Goal: Information Seeking & Learning: Learn about a topic

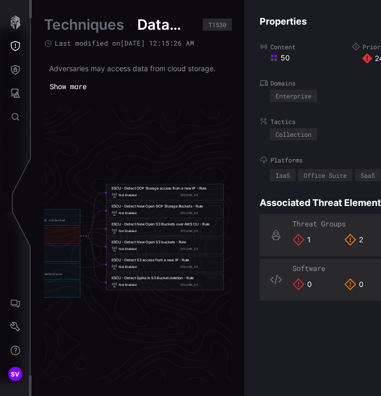
scroll to position [2173, 788]
click at [164, 232] on div "Not Enabled SPLUNK_ES" at bounding box center [162, 231] width 107 height 6
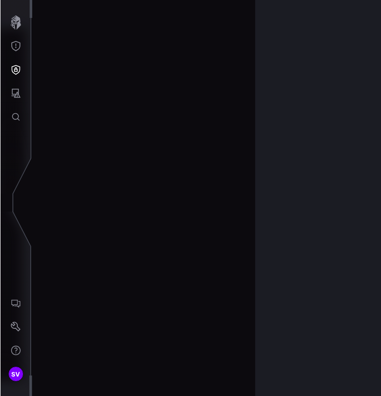
scroll to position [2222, 672]
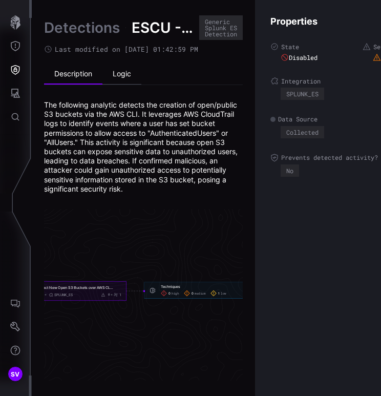
click at [123, 73] on li "Logic" at bounding box center [121, 74] width 39 height 20
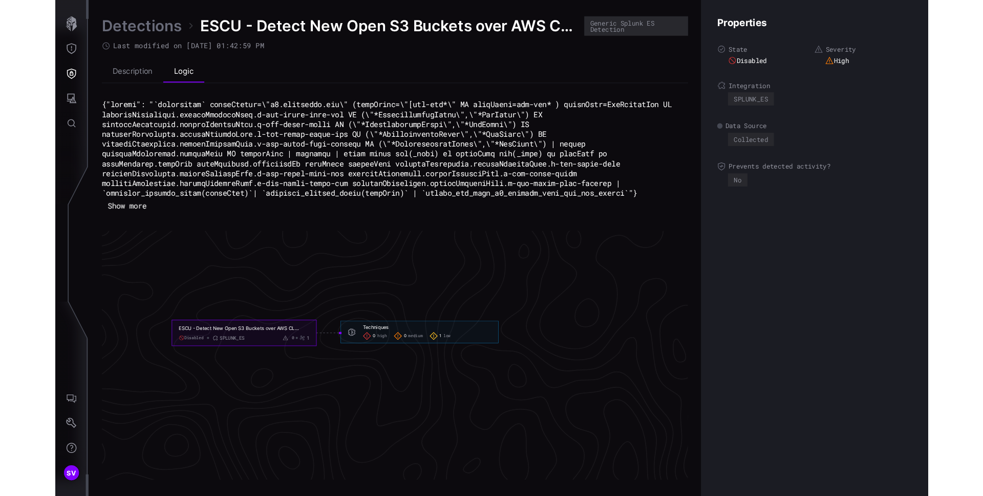
scroll to position [2169, 424]
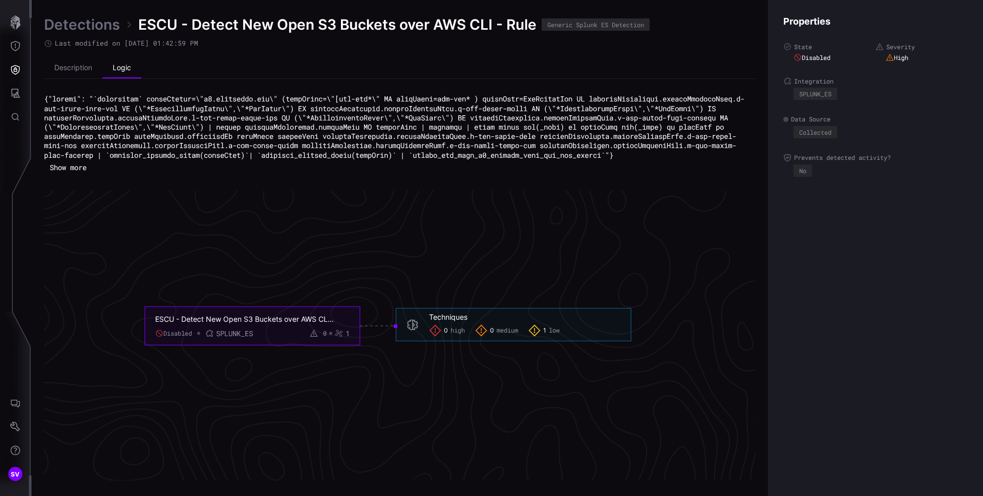
click at [381, 392] on icon "ESCU - Detect New Open S3 Buckets over AWS CLI - Rule Disabled SPLUNK_ES 0 1 Te…" at bounding box center [388, 325] width 1536 height 4609
click at [381, 334] on span "0" at bounding box center [446, 330] width 4 height 8
click at [381, 322] on div "Techniques" at bounding box center [448, 316] width 38 height 9
click at [381, 249] on div "Properties State Disabled Severity High Integration SPLUNK_ES Data Source Colle…" at bounding box center [875, 248] width 215 height 496
click at [20, 71] on button "Defense Surface" at bounding box center [16, 70] width 30 height 24
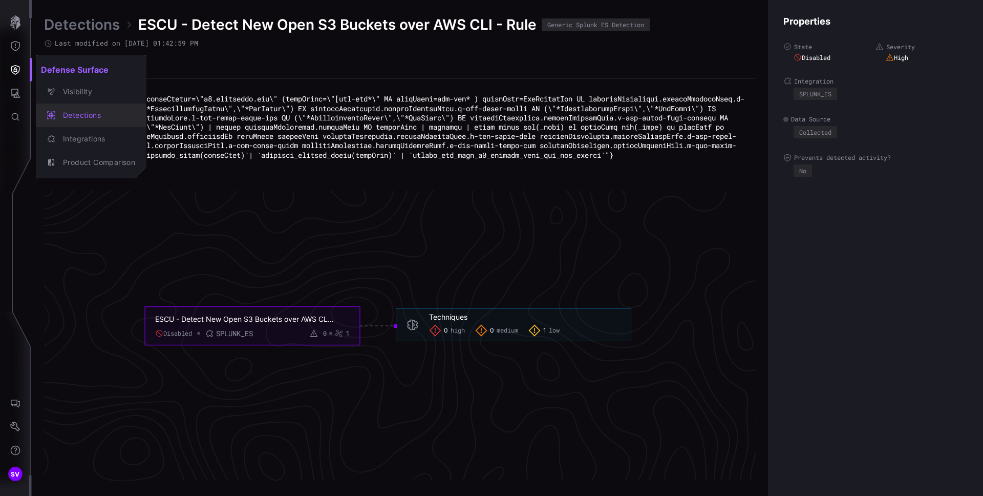
click at [72, 111] on div "Detections" at bounding box center [96, 115] width 77 height 13
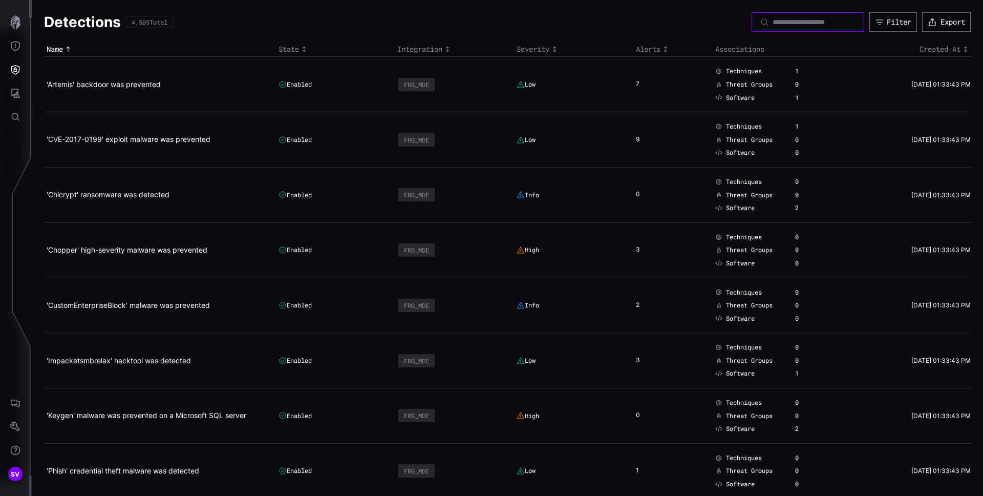
click at [381, 24] on input at bounding box center [809, 21] width 72 height 9
type input "***"
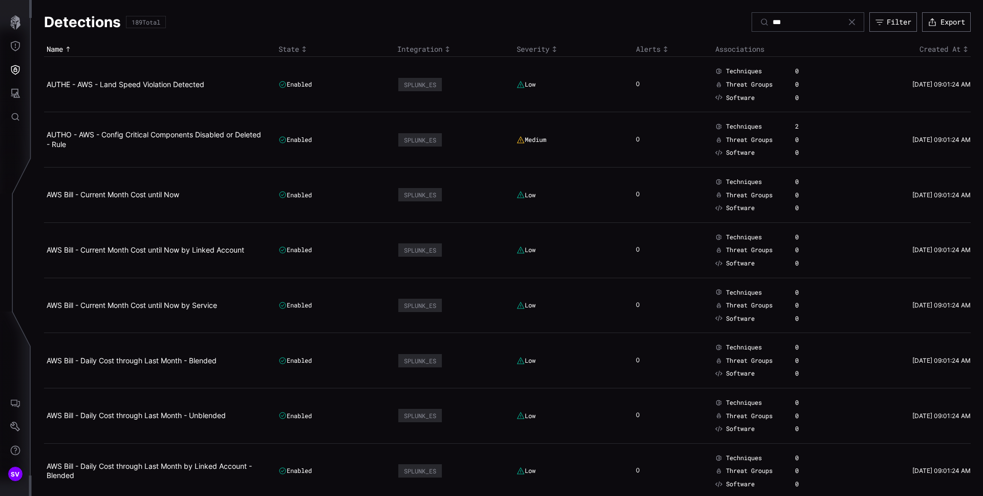
click at [304, 45] on icon "Toggle sort direction" at bounding box center [304, 49] width 8 height 8
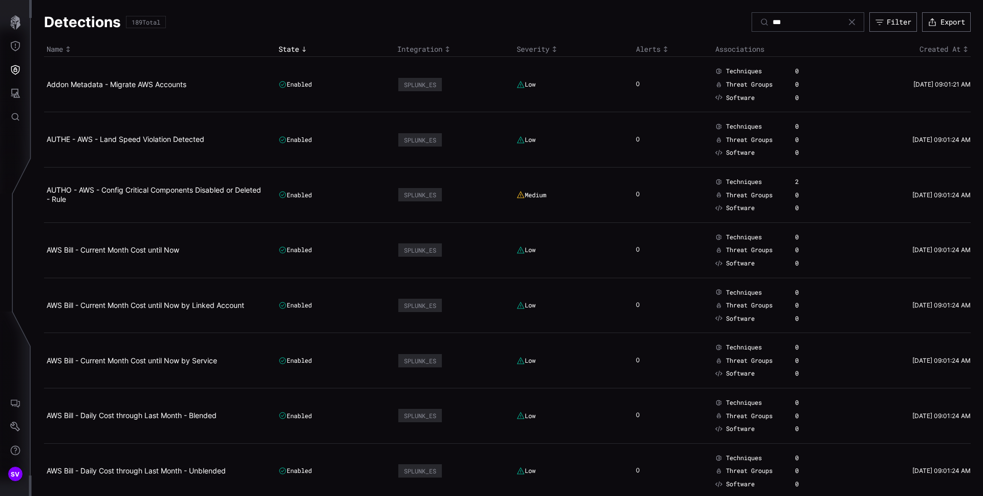
click at [285, 44] on th "State" at bounding box center [335, 49] width 119 height 15
click at [285, 47] on div "State" at bounding box center [336, 49] width 114 height 9
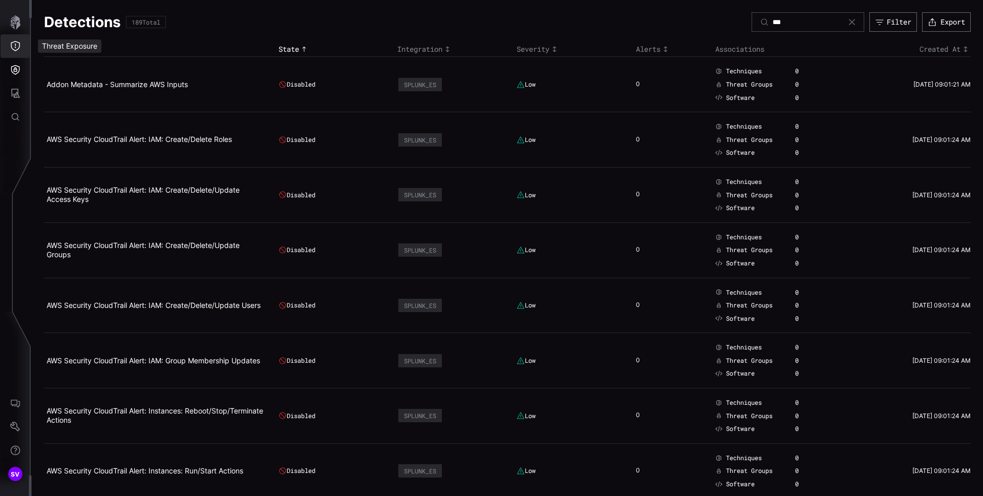
click at [18, 45] on icon "Threat Exposure" at bounding box center [15, 46] width 10 height 10
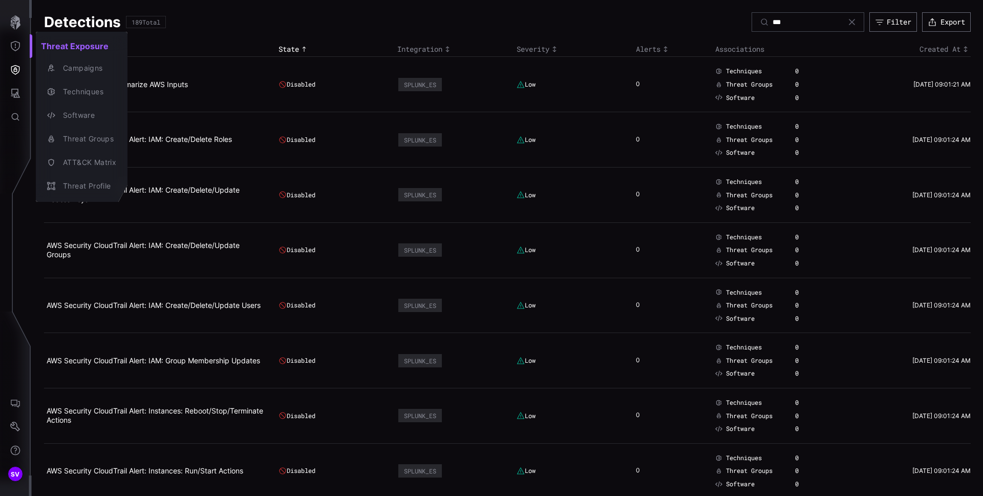
click at [237, 30] on div at bounding box center [491, 248] width 983 height 496
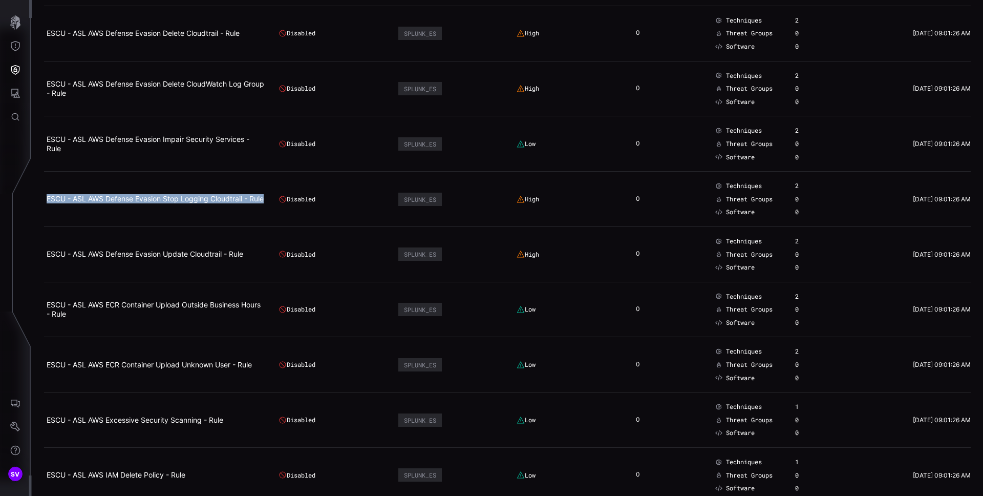
scroll to position [1217, 0]
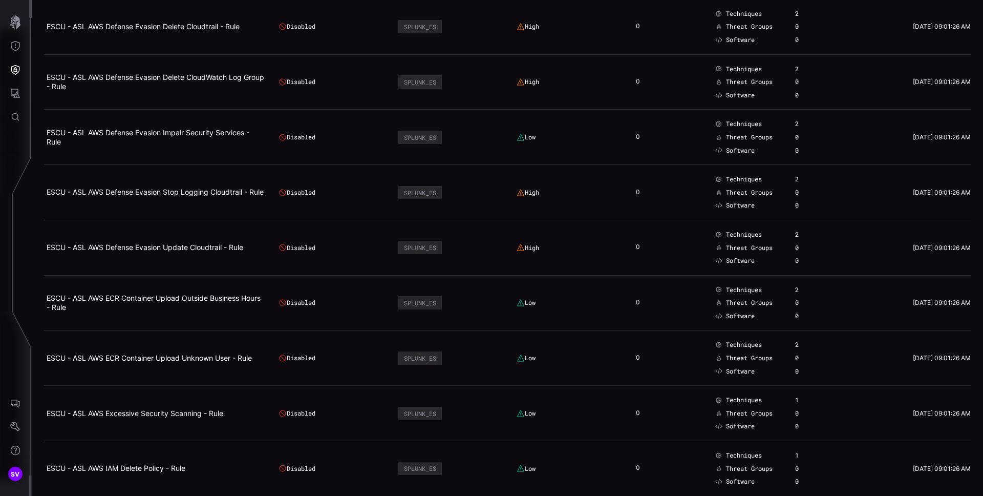
click at [151, 268] on td "ESCU - ASL AWS Defense Evasion Update Cloudtrail - Rule" at bounding box center [160, 247] width 232 height 55
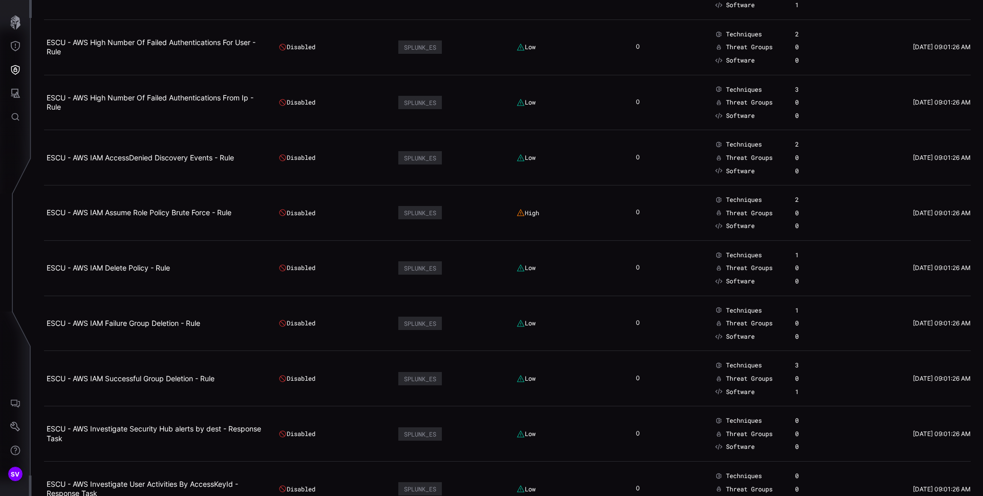
scroll to position [4015, 0]
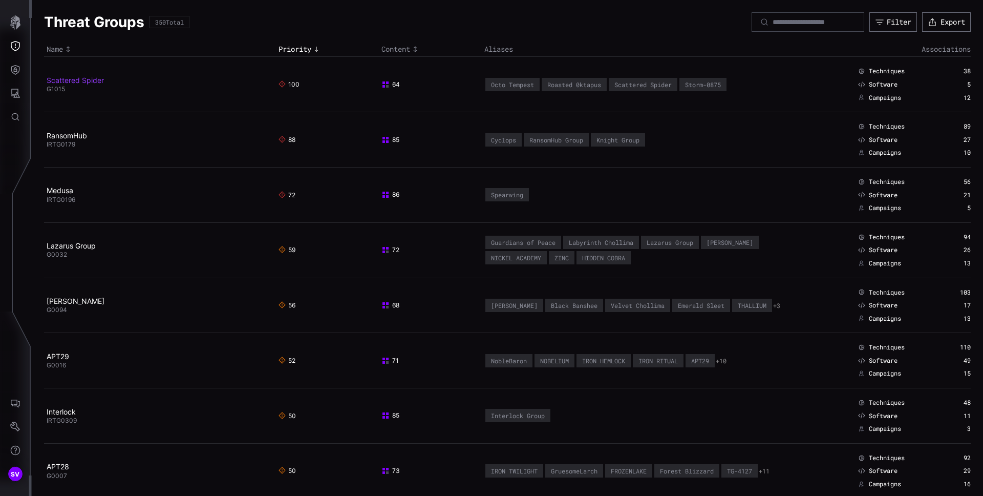
click at [90, 78] on link "Scattered Spider" at bounding box center [75, 80] width 57 height 9
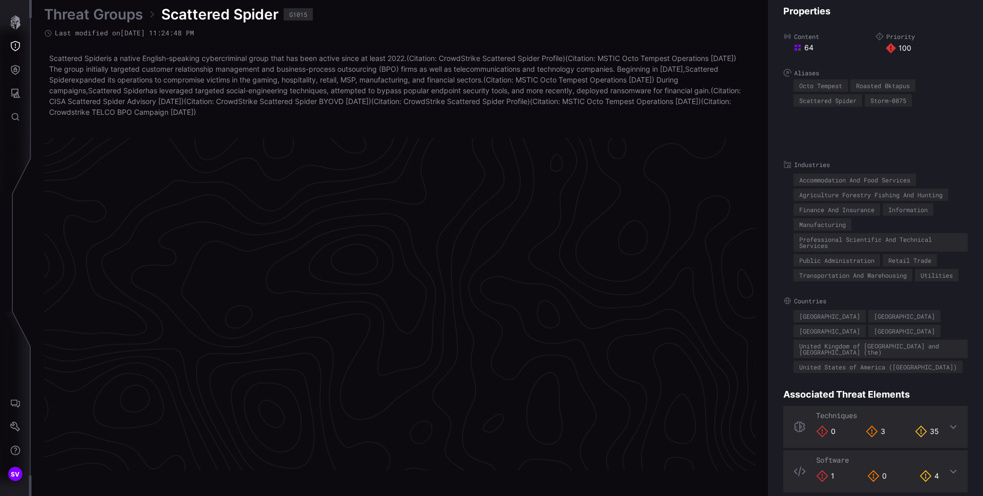
scroll to position [2142, 416]
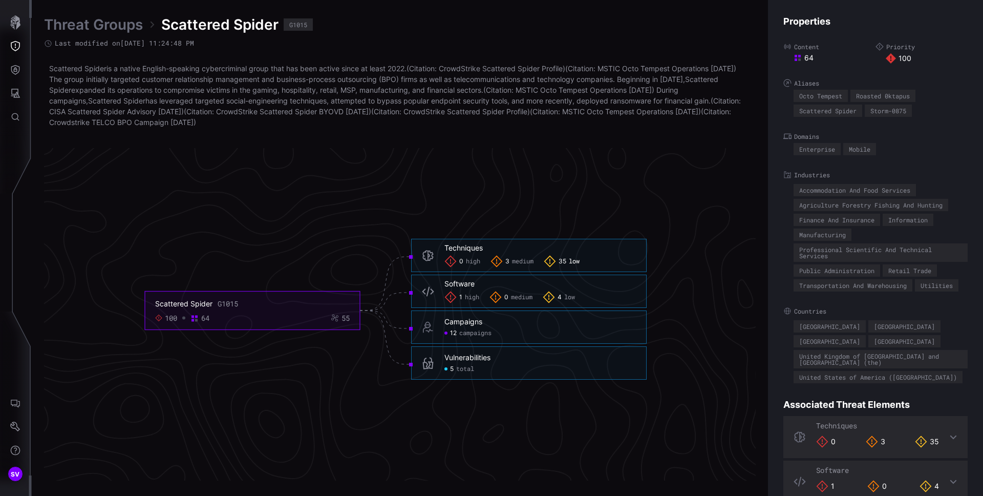
click at [570, 265] on span "low" at bounding box center [574, 262] width 11 height 8
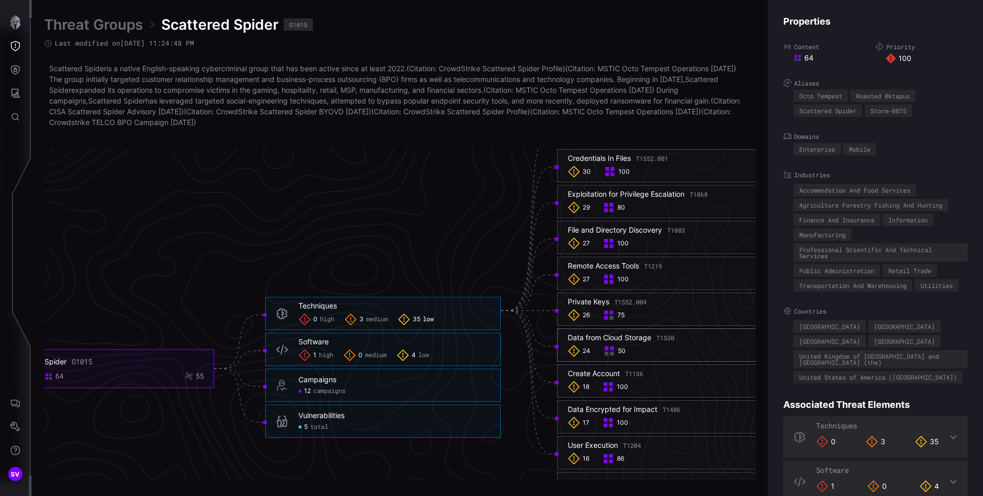
click at [671, 350] on div "24 50" at bounding box center [675, 351] width 214 height 12
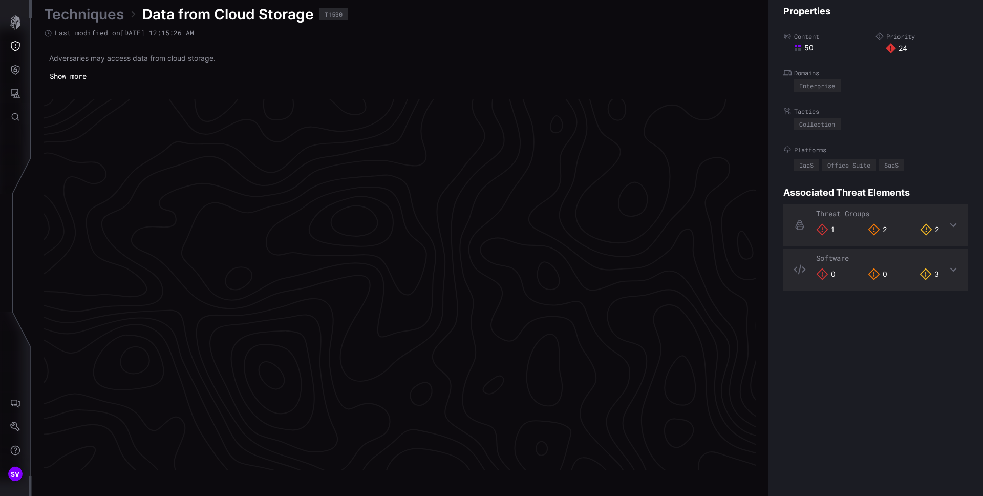
scroll to position [2123, 416]
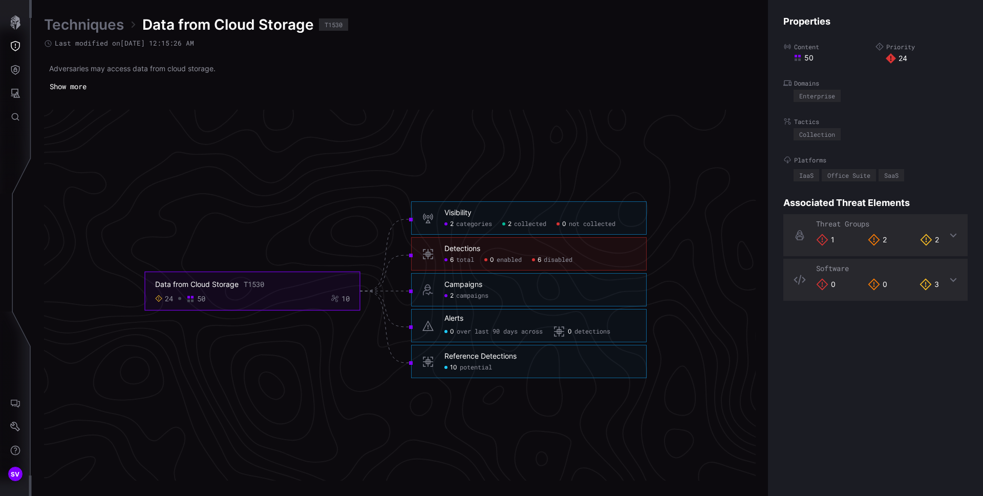
click at [555, 259] on span "disabled" at bounding box center [558, 260] width 29 height 8
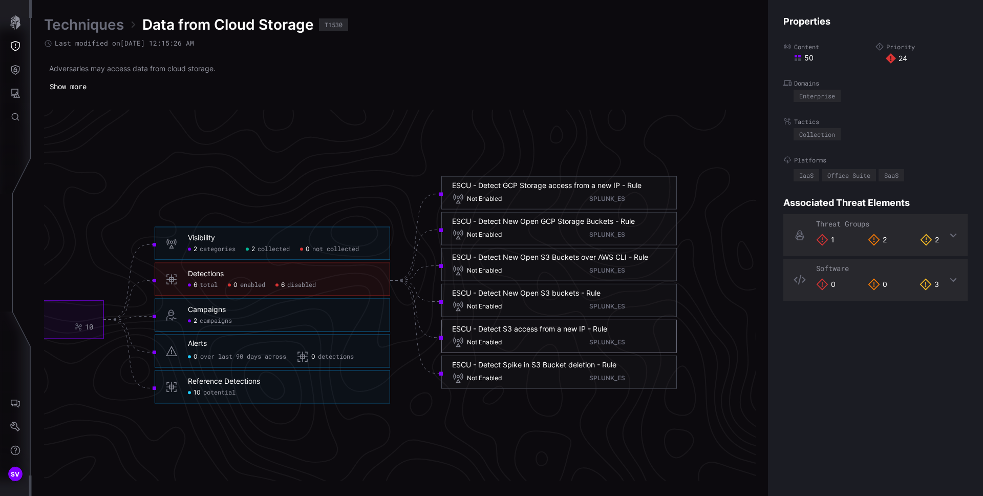
scroll to position [2123, 567]
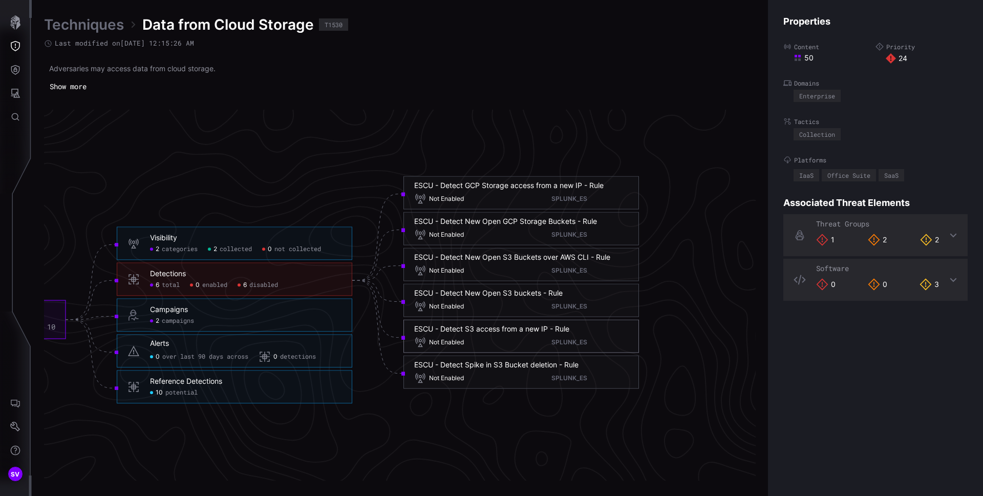
click at [487, 340] on div "Not Enabled SPLUNK_ES" at bounding box center [521, 342] width 214 height 12
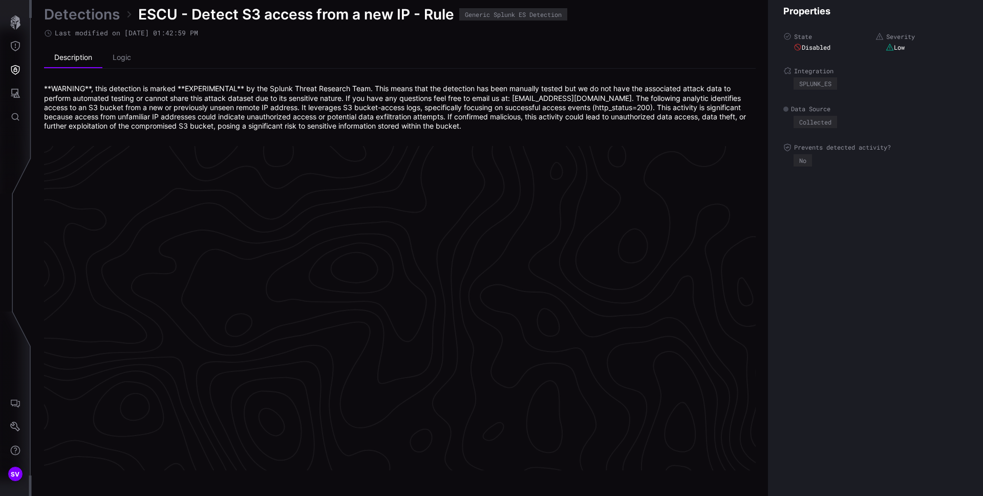
scroll to position [2146, 416]
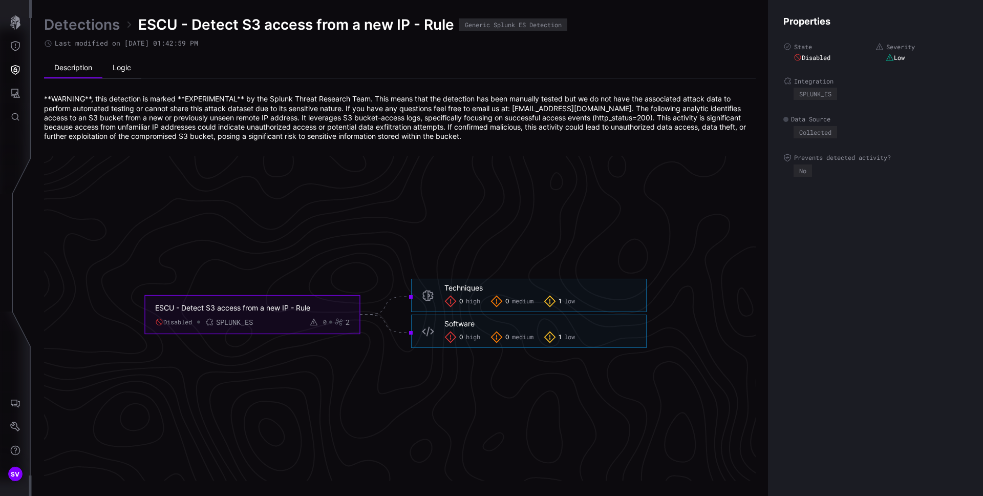
click at [134, 65] on li "Logic" at bounding box center [121, 68] width 39 height 20
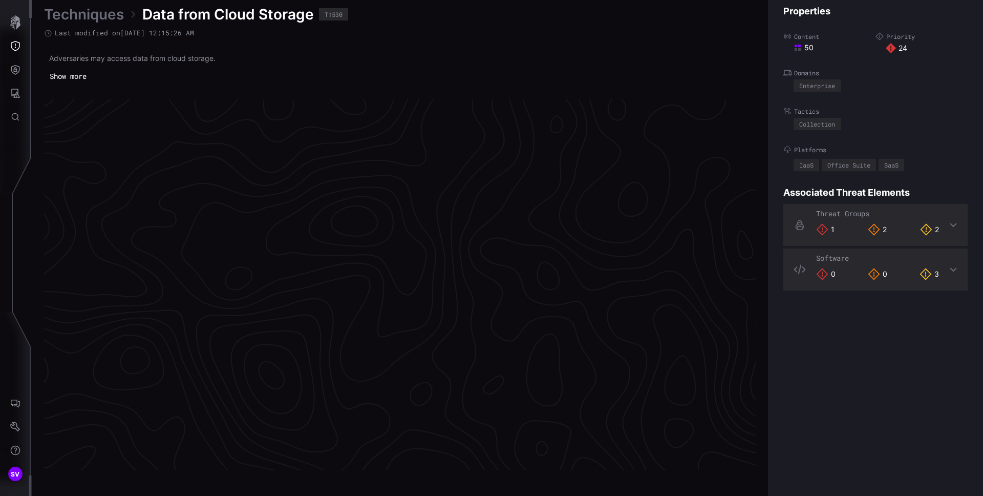
scroll to position [2123, 416]
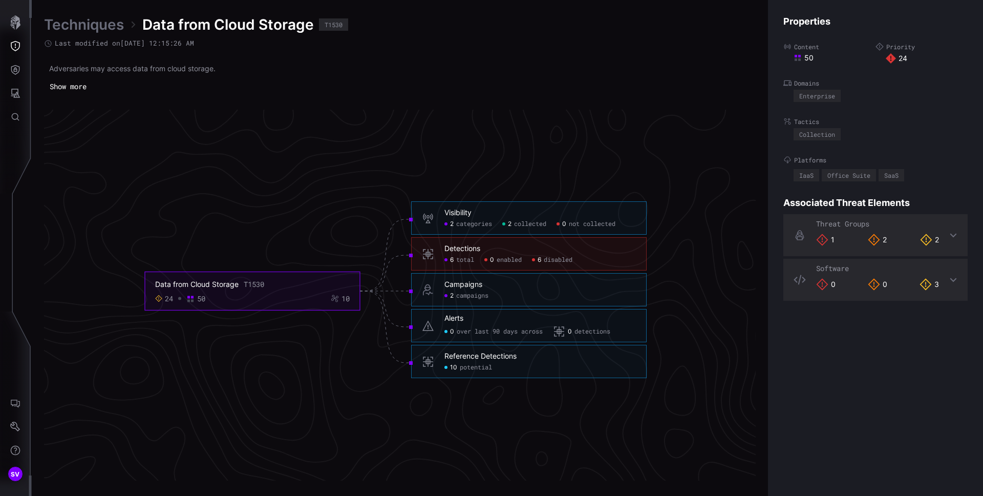
click at [566, 258] on span "disabled" at bounding box center [558, 260] width 29 height 8
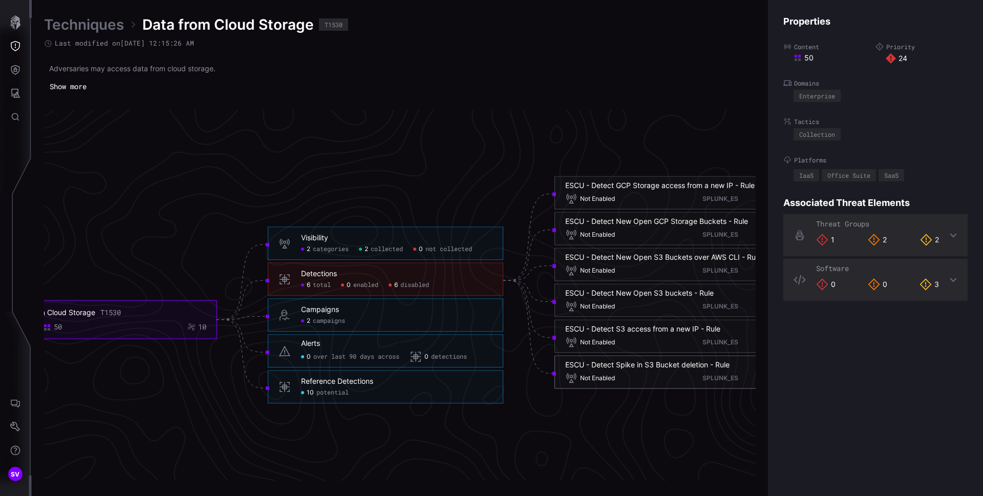
click at [634, 373] on div "Not Enabled SPLUNK_ES" at bounding box center [672, 378] width 214 height 12
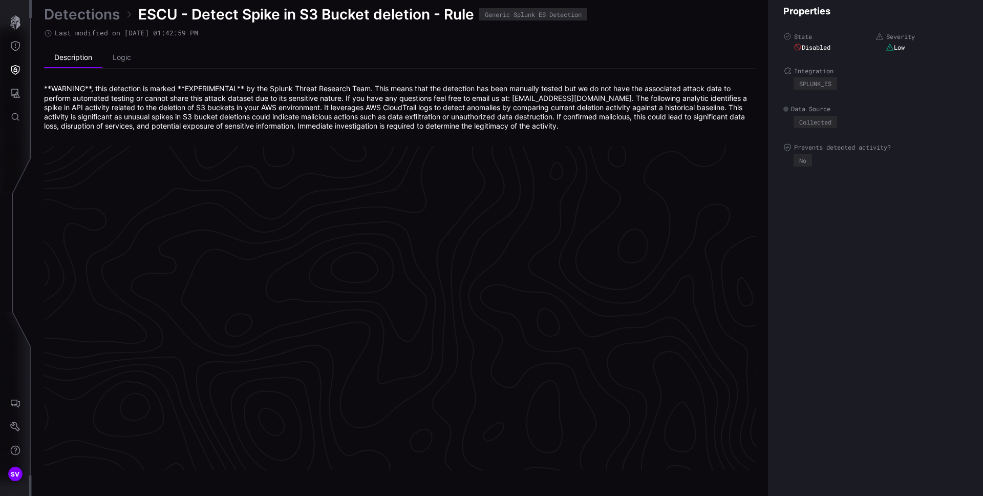
scroll to position [2146, 416]
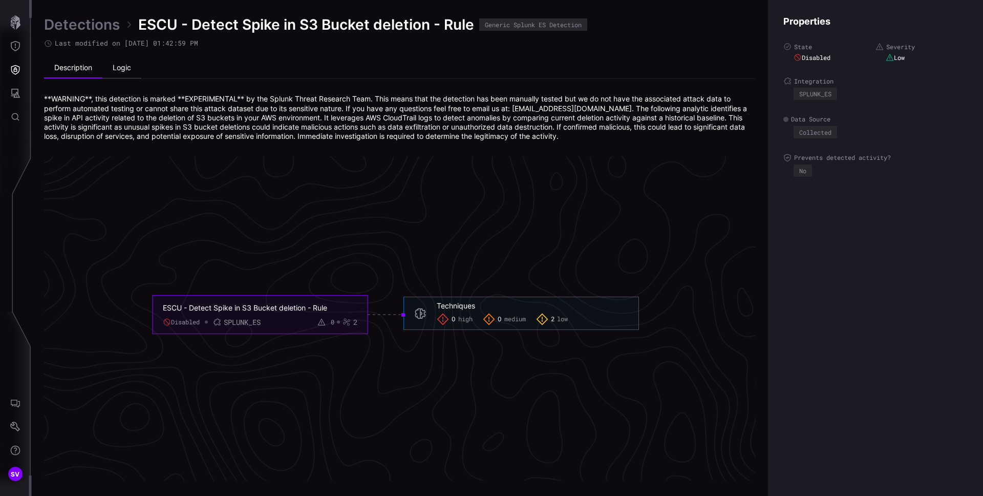
click at [126, 69] on li "Logic" at bounding box center [121, 68] width 39 height 20
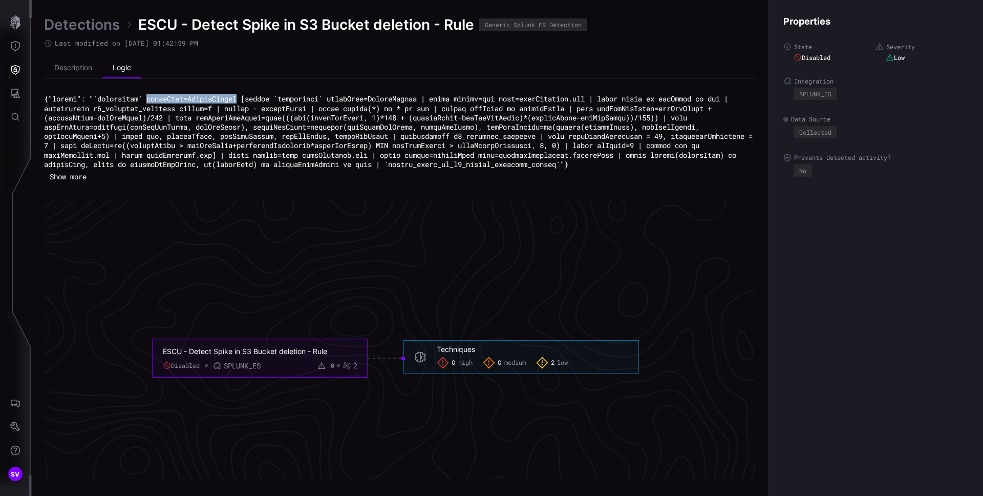
drag, startPoint x: 248, startPoint y: 98, endPoint x: 156, endPoint y: 98, distance: 91.7
click at [151, 95] on code at bounding box center [400, 131] width 713 height 75
copy code "eventName=DeleteBucket"
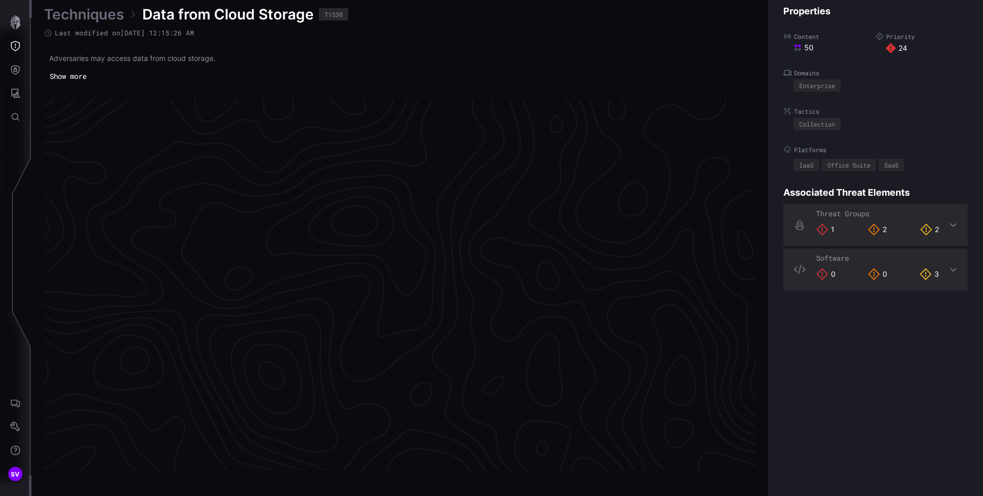
scroll to position [2123, 416]
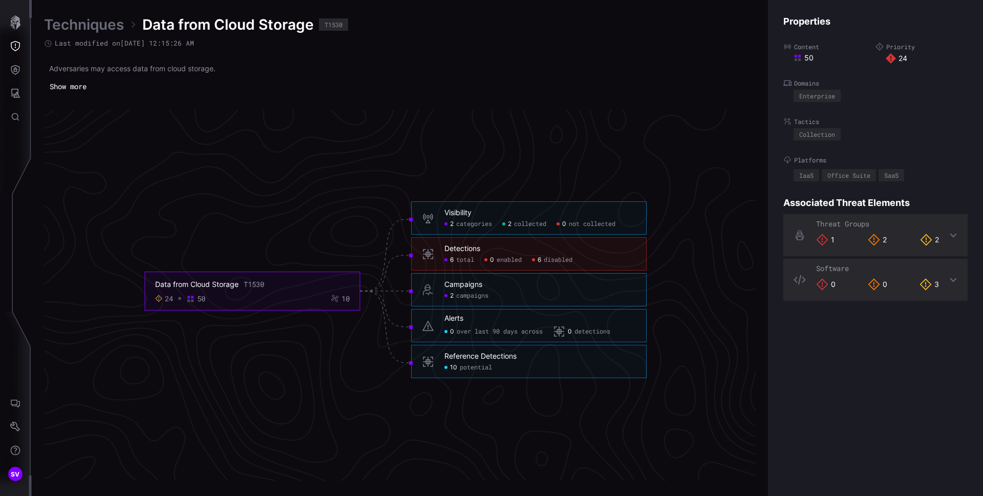
click at [565, 260] on span "disabled" at bounding box center [558, 260] width 29 height 8
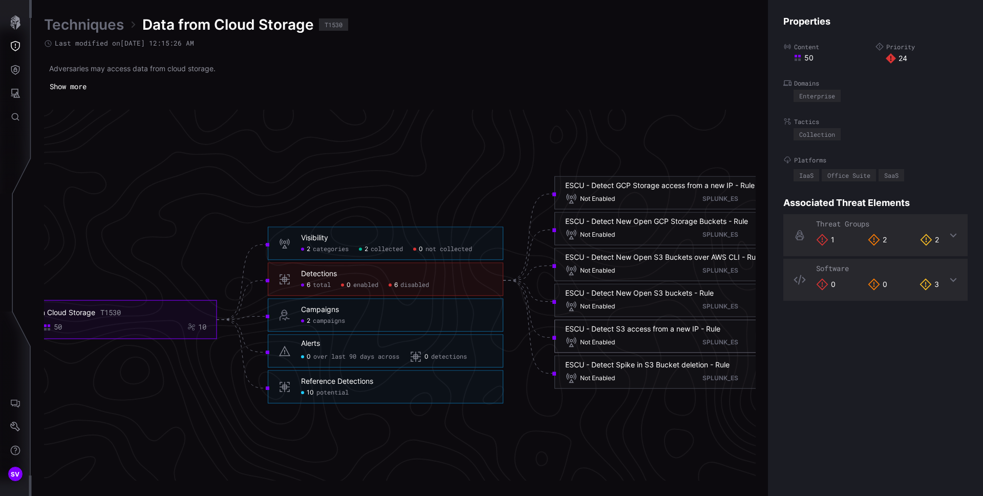
click at [613, 330] on div "ESCU - Detect S3 access from a new IP - Rule" at bounding box center [642, 328] width 155 height 9
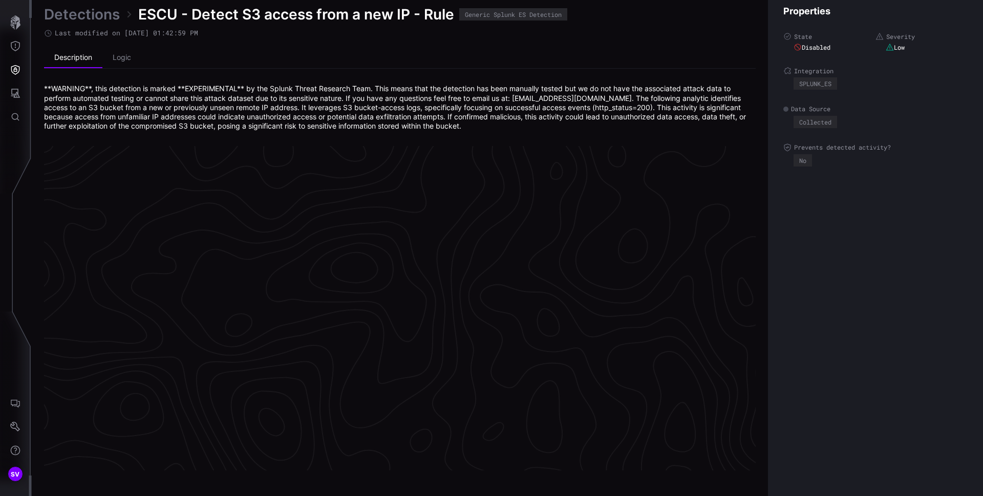
scroll to position [2146, 416]
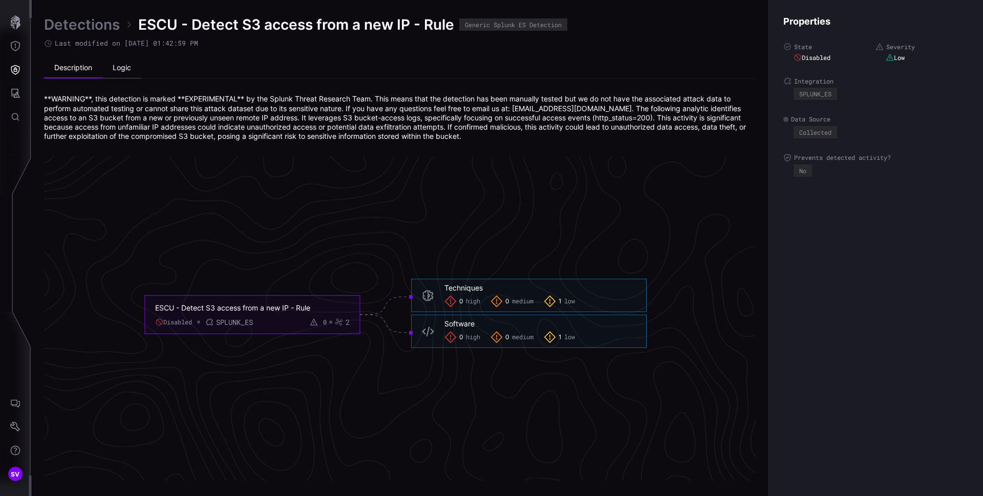
click at [112, 63] on li "Logic" at bounding box center [121, 68] width 39 height 20
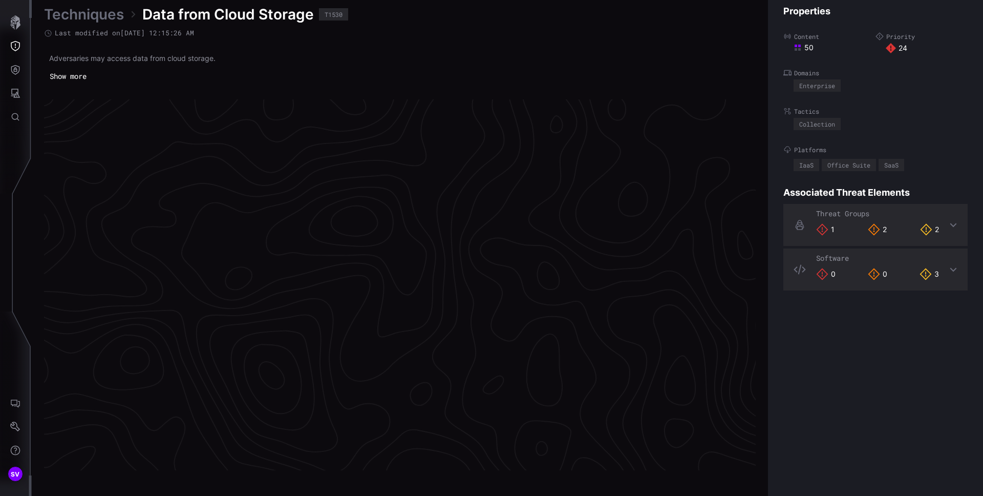
scroll to position [2123, 416]
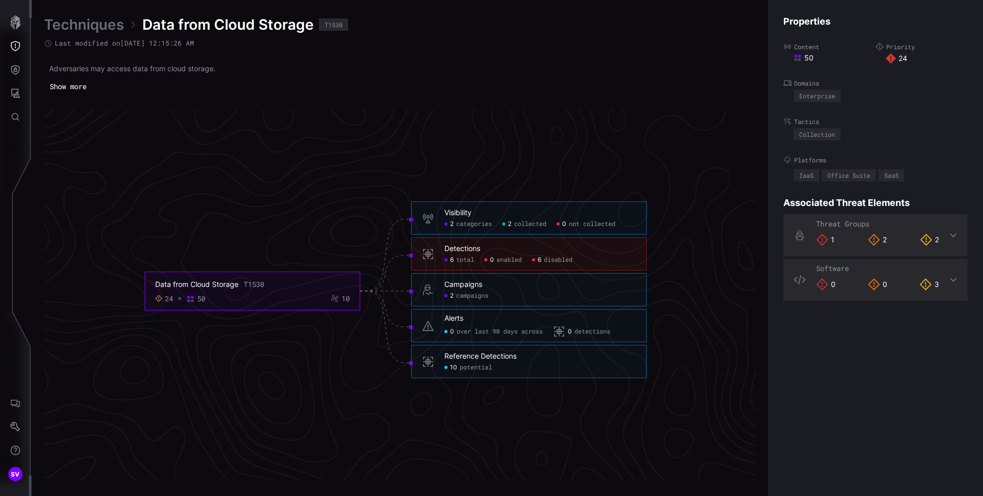
click at [554, 258] on span "disabled" at bounding box center [558, 260] width 29 height 8
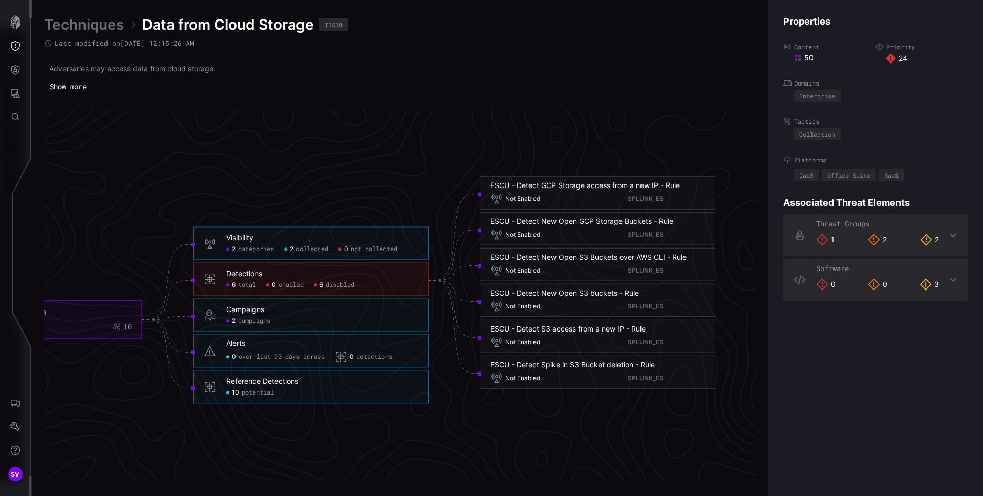
scroll to position [2123, 493]
drag, startPoint x: 101, startPoint y: 270, endPoint x: 231, endPoint y: 272, distance: 130.1
click at [231, 272] on icon "Data from Cloud Storage T1530 24 50 10 Visibility 2 categories 2 collected 0 no…" at bounding box center [319, 291] width 1536 height 4609
click at [17, 33] on button "button" at bounding box center [16, 23] width 30 height 24
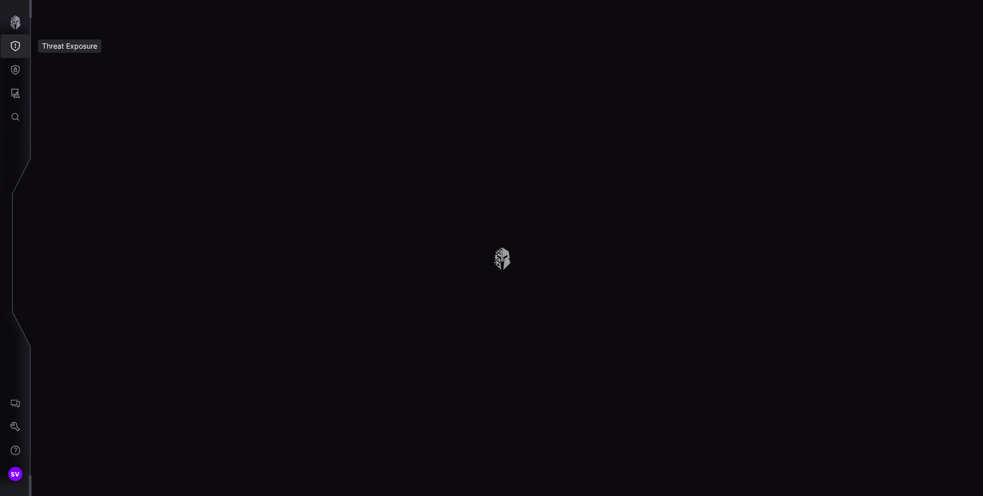
click at [10, 52] on button "Threat Exposure" at bounding box center [16, 46] width 30 height 24
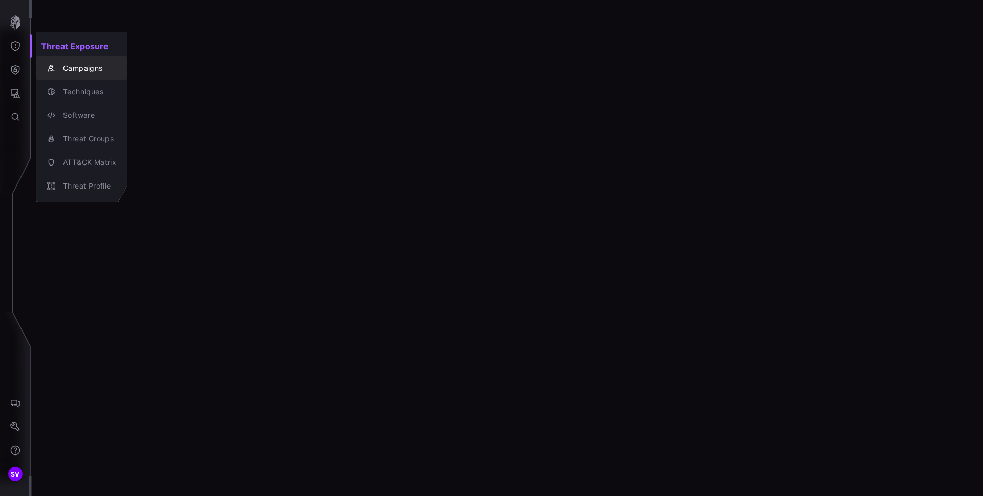
click at [62, 72] on div "Campaigns" at bounding box center [87, 68] width 58 height 13
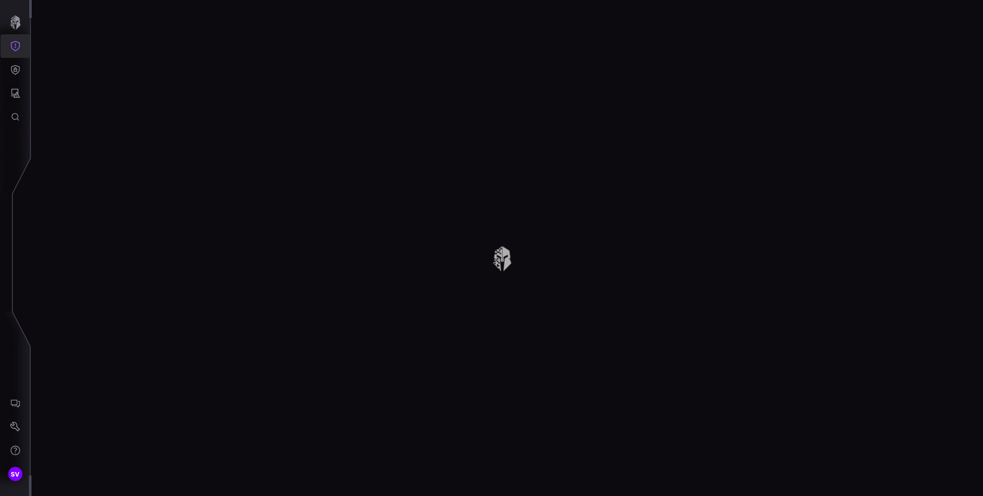
click at [15, 43] on icon "Threat Exposure" at bounding box center [15, 46] width 10 height 10
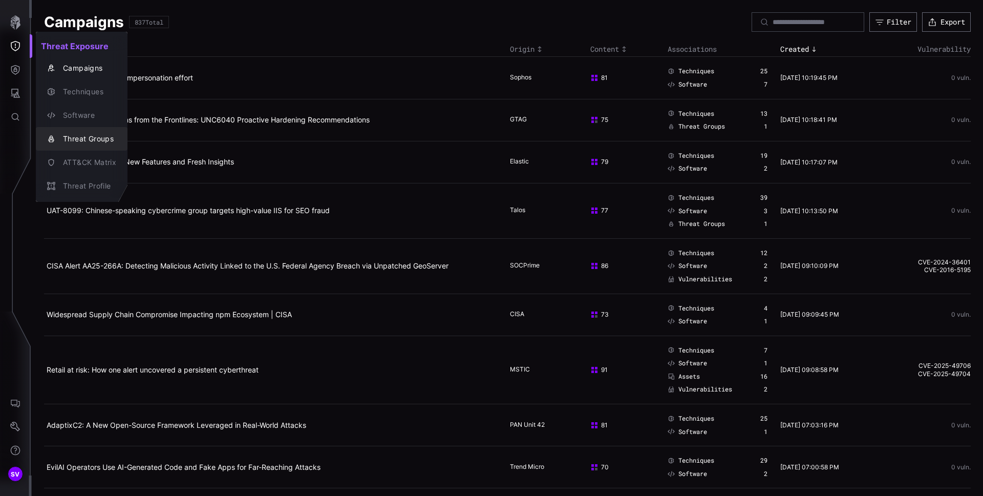
click at [82, 140] on div "Threat Groups" at bounding box center [87, 139] width 58 height 13
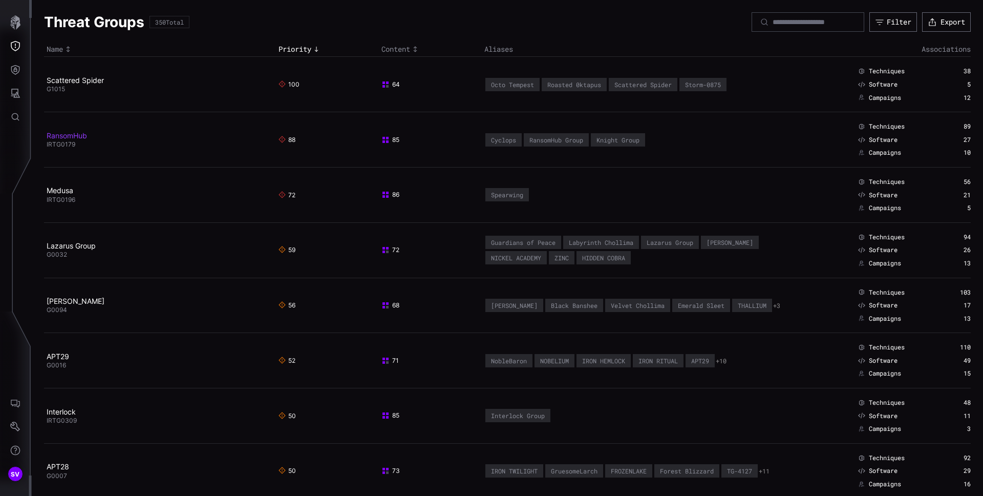
click at [75, 134] on link "RansomHub" at bounding box center [67, 135] width 40 height 9
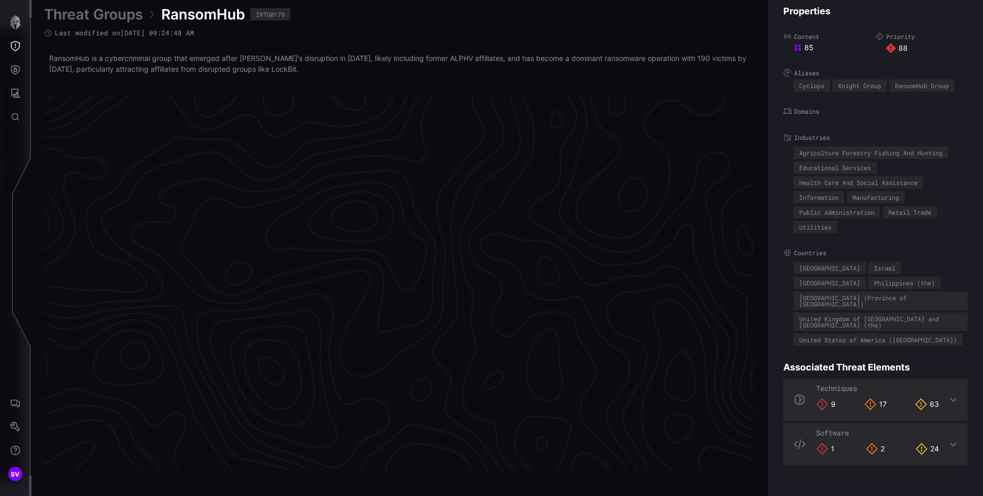
scroll to position [2120, 416]
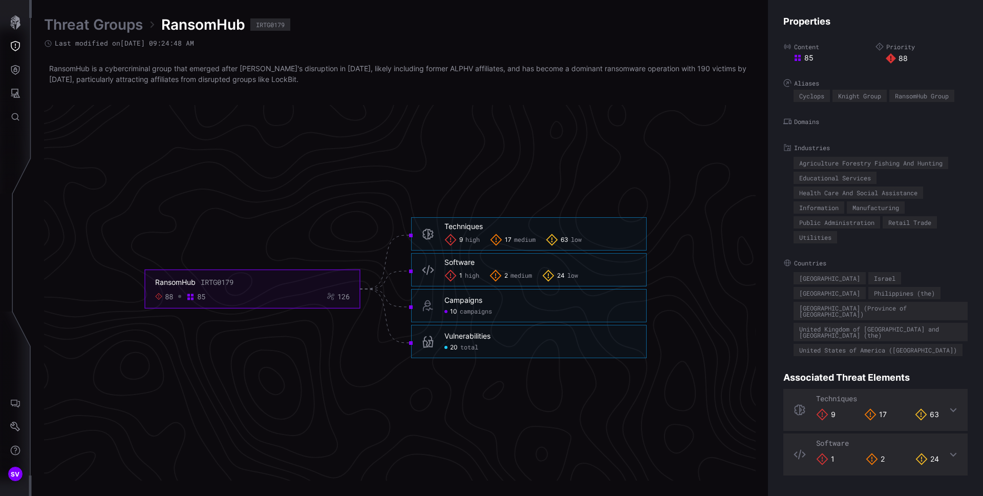
click at [571, 242] on span "low" at bounding box center [576, 240] width 11 height 8
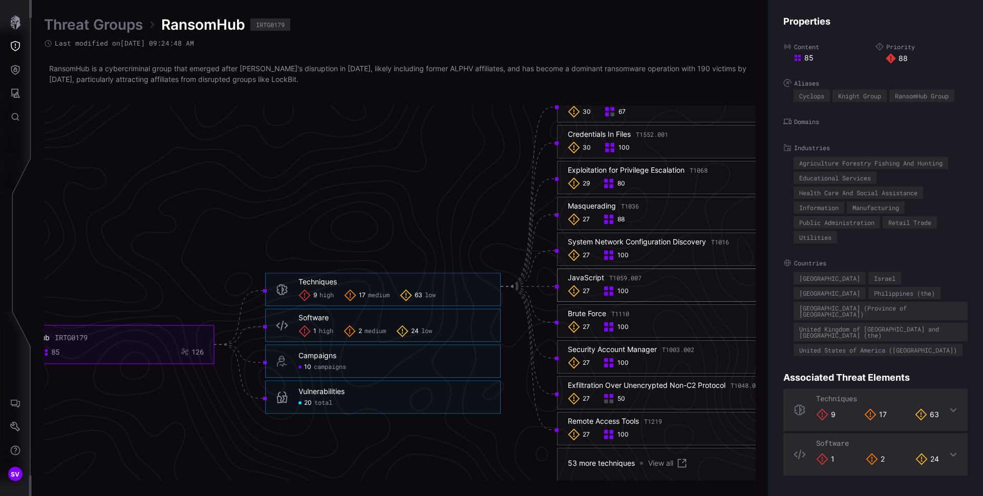
scroll to position [2143, 416]
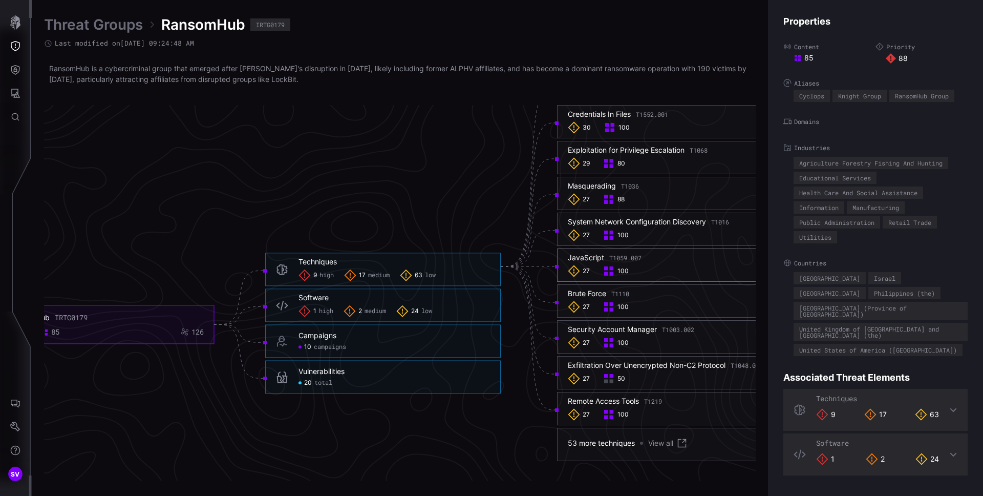
click at [630, 383] on div "27 50" at bounding box center [675, 378] width 214 height 12
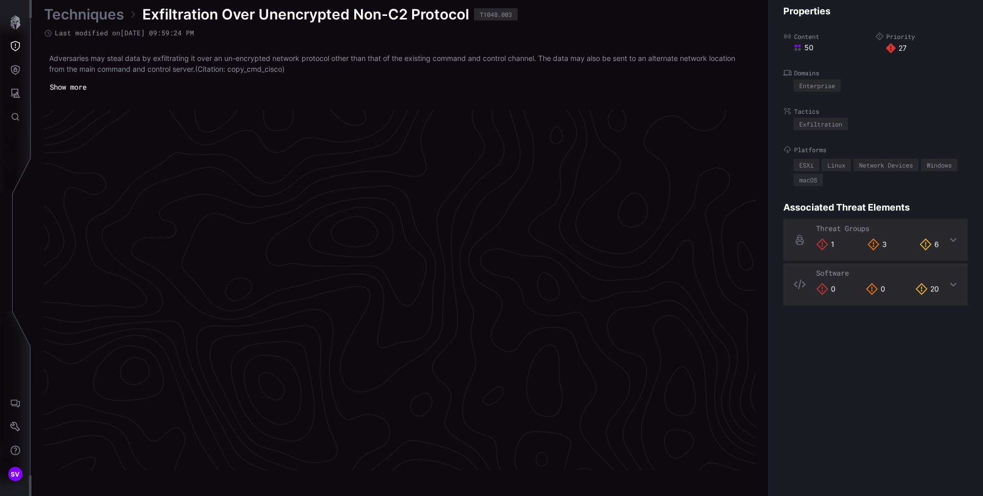
scroll to position [2128, 416]
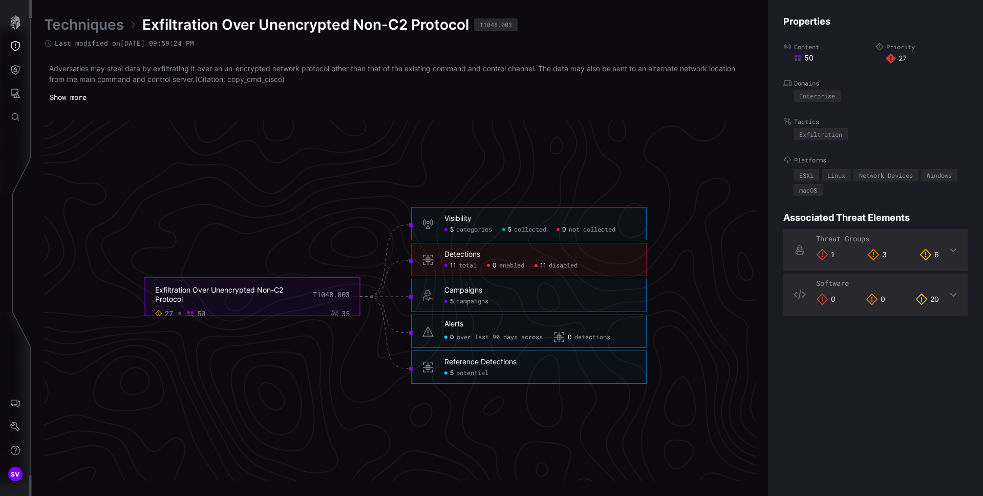
click at [567, 266] on span "disabled" at bounding box center [563, 266] width 29 height 8
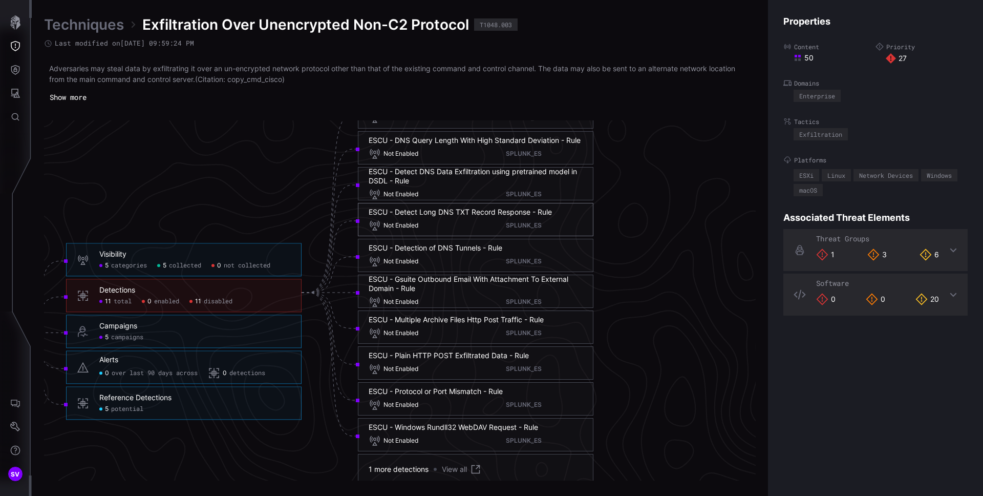
scroll to position [2309, 616]
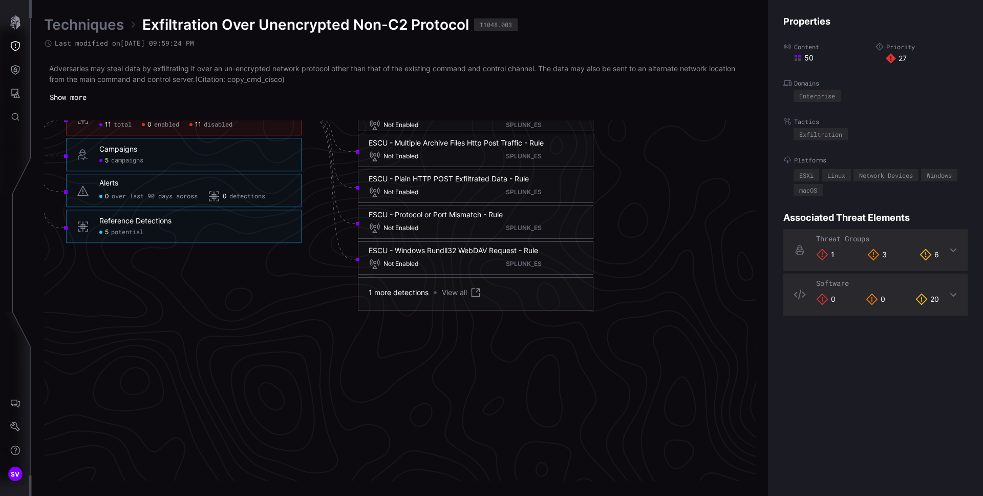
click at [402, 293] on div "1 more detections" at bounding box center [399, 292] width 60 height 9
click at [451, 294] on link "View all" at bounding box center [462, 292] width 40 height 12
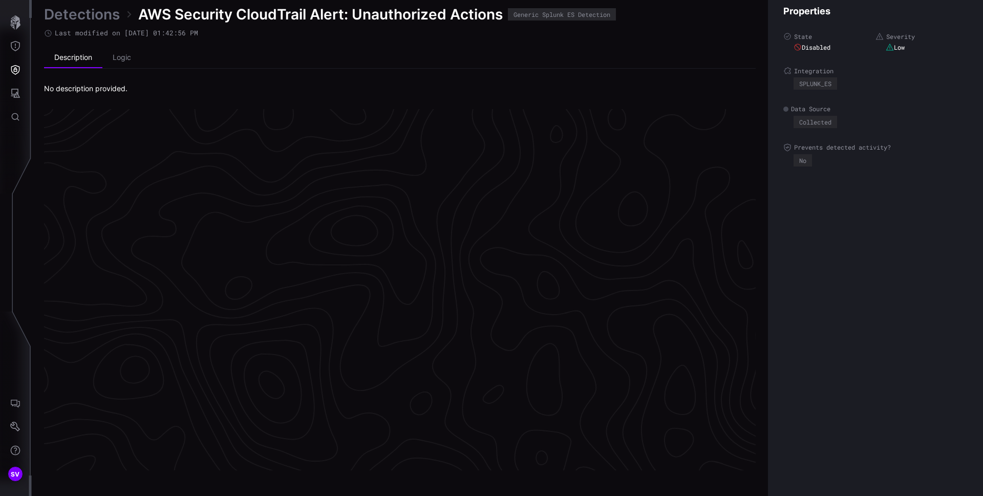
scroll to position [2128, 416]
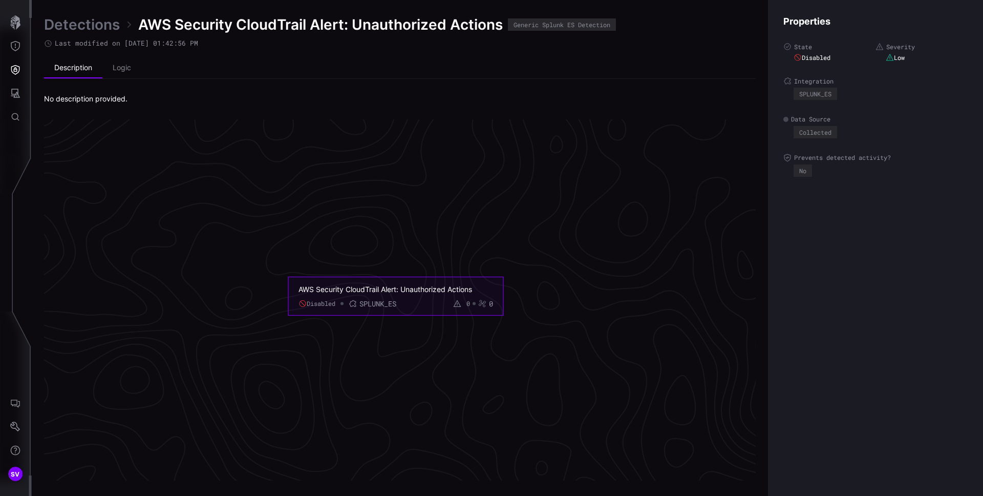
click at [379, 291] on div "AWS Security CloudTrail Alert: Unauthorized Actions" at bounding box center [388, 288] width 179 height 9
click at [376, 291] on div "AWS Security CloudTrail Alert: Unauthorized Actions" at bounding box center [388, 288] width 179 height 9
click at [125, 67] on li "Logic" at bounding box center [121, 68] width 39 height 20
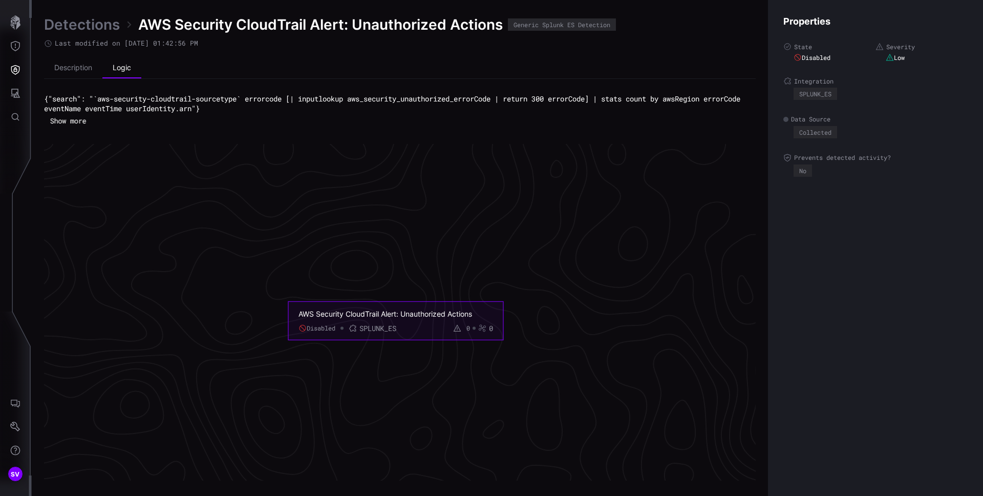
click at [75, 122] on button "Show more" at bounding box center [68, 120] width 47 height 15
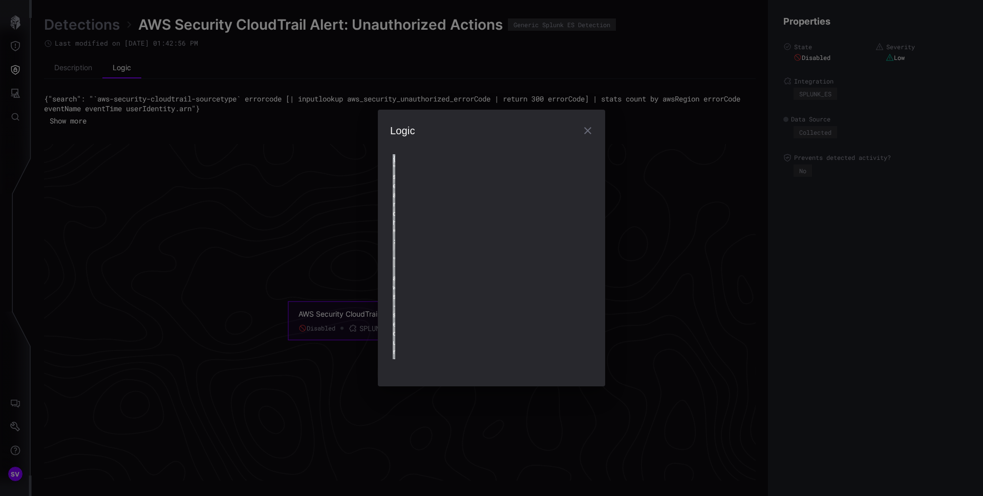
type textarea "**********"
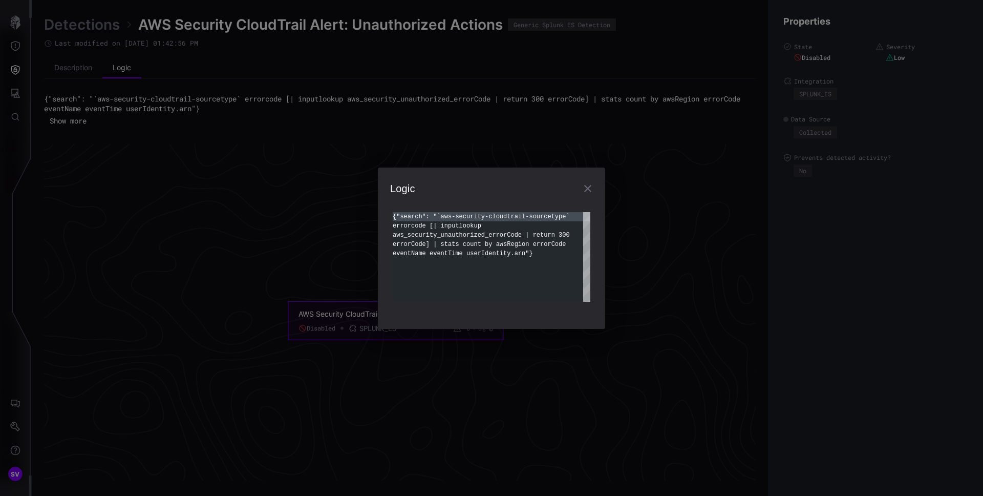
click at [589, 189] on icon "button" at bounding box center [587, 188] width 7 height 7
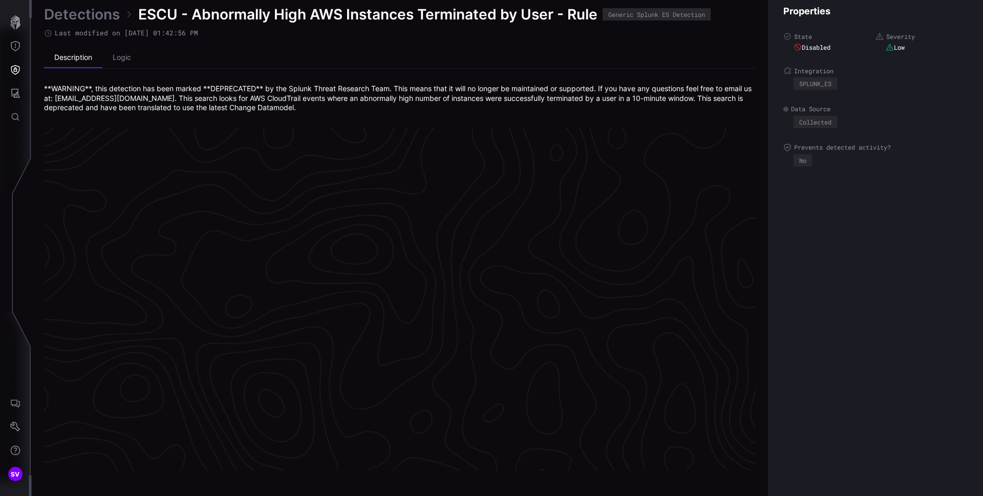
scroll to position [2137, 416]
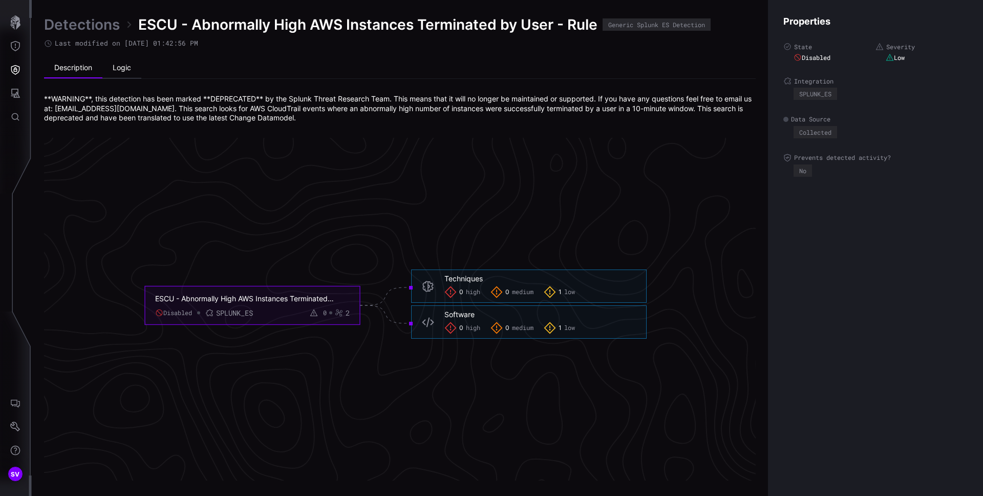
click at [125, 72] on li "Logic" at bounding box center [121, 68] width 39 height 20
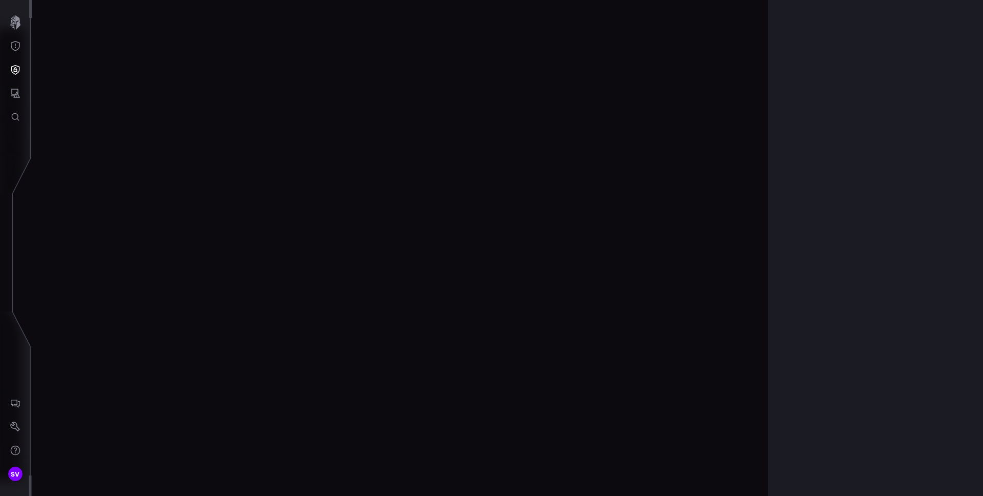
scroll to position [2141, 416]
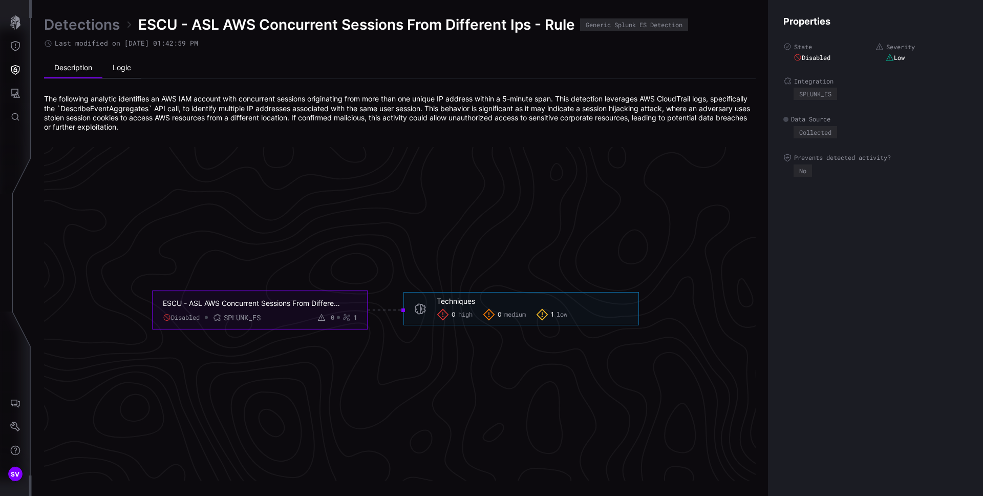
click at [120, 76] on li "Logic" at bounding box center [121, 68] width 39 height 20
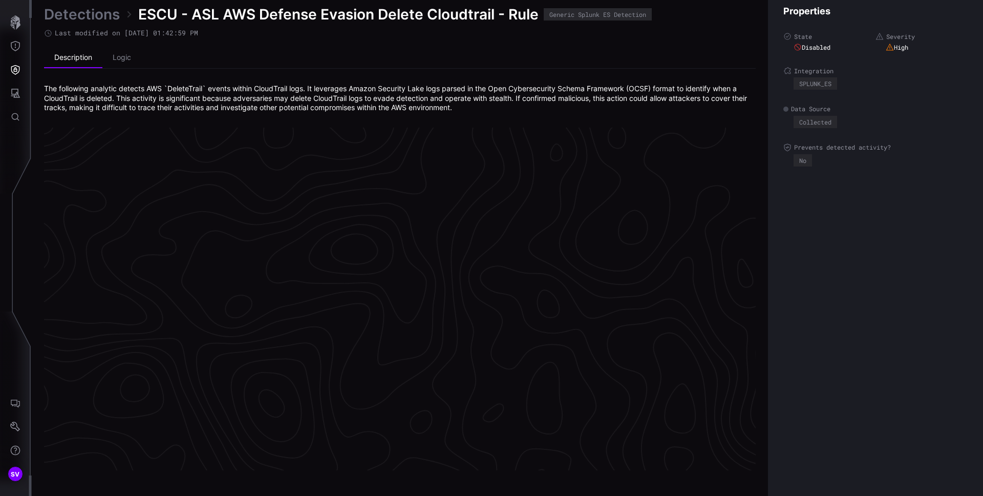
scroll to position [2137, 416]
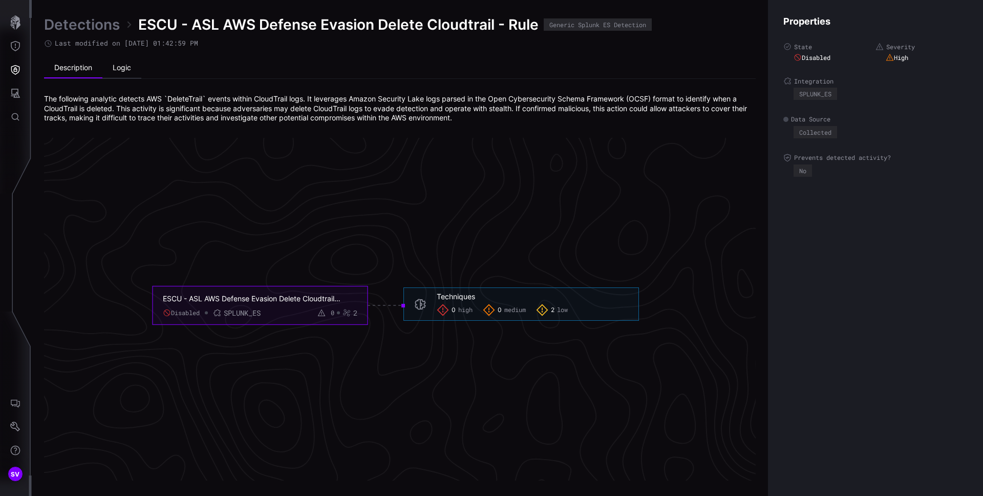
click at [119, 73] on li "Logic" at bounding box center [121, 68] width 39 height 20
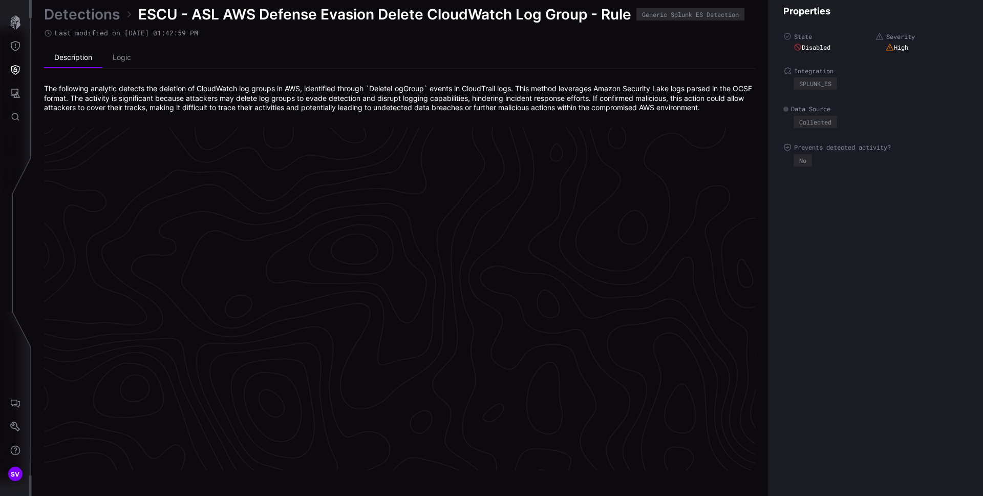
scroll to position [2137, 416]
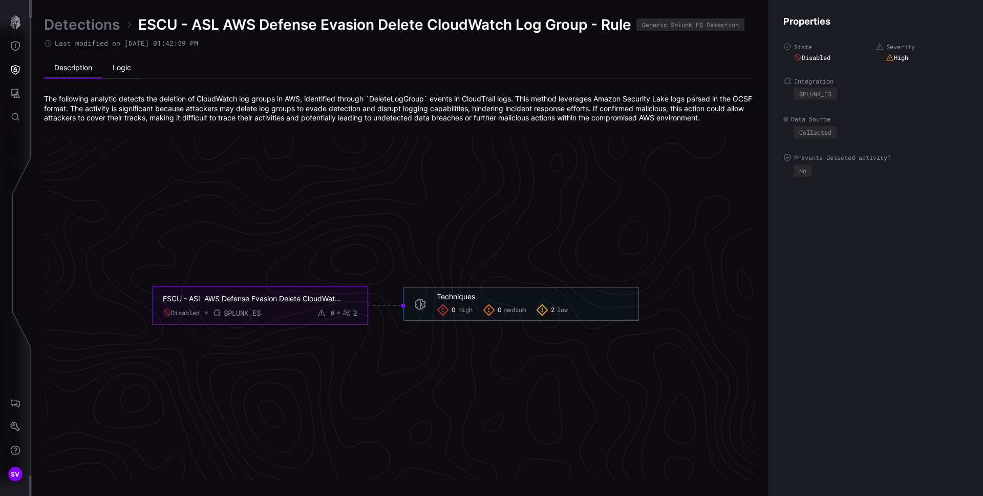
click at [122, 71] on li "Logic" at bounding box center [121, 68] width 39 height 20
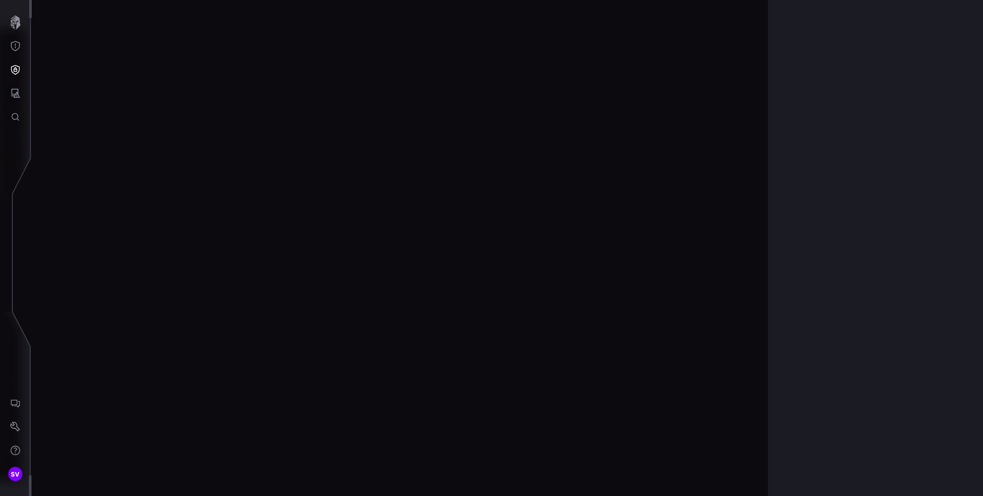
scroll to position [2137, 416]
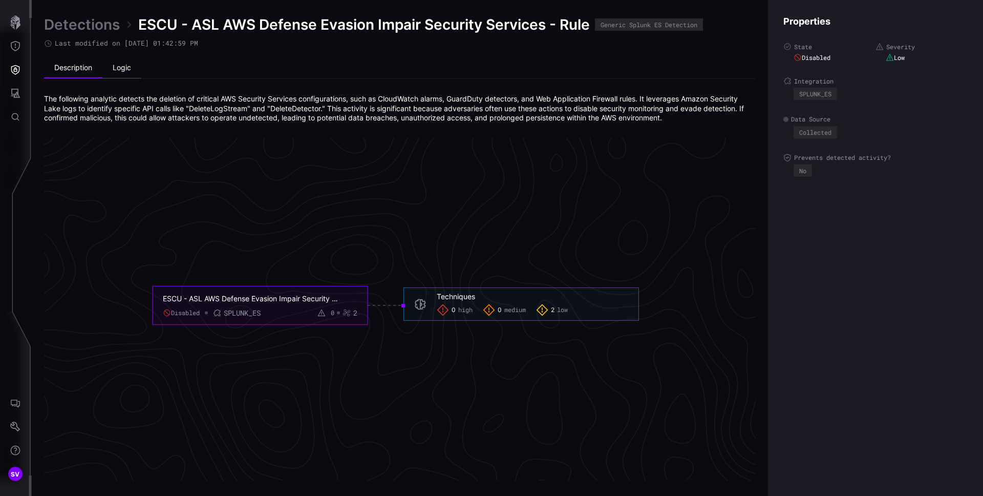
click at [123, 70] on li "Logic" at bounding box center [121, 68] width 39 height 20
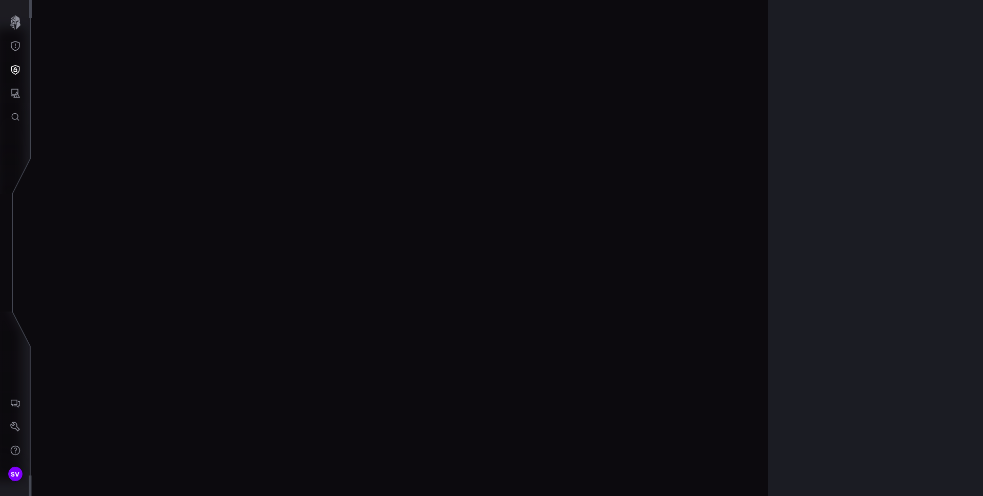
scroll to position [2141, 416]
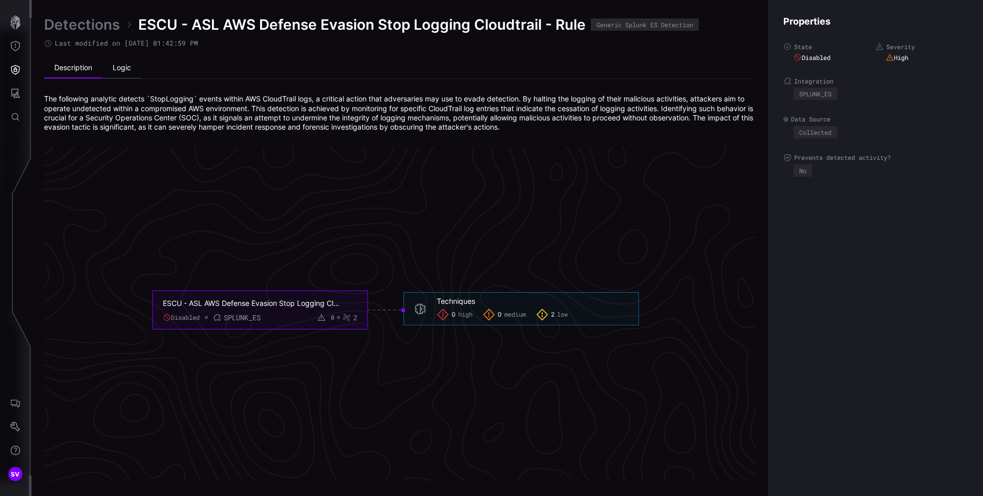
click at [121, 67] on li "Logic" at bounding box center [121, 68] width 39 height 20
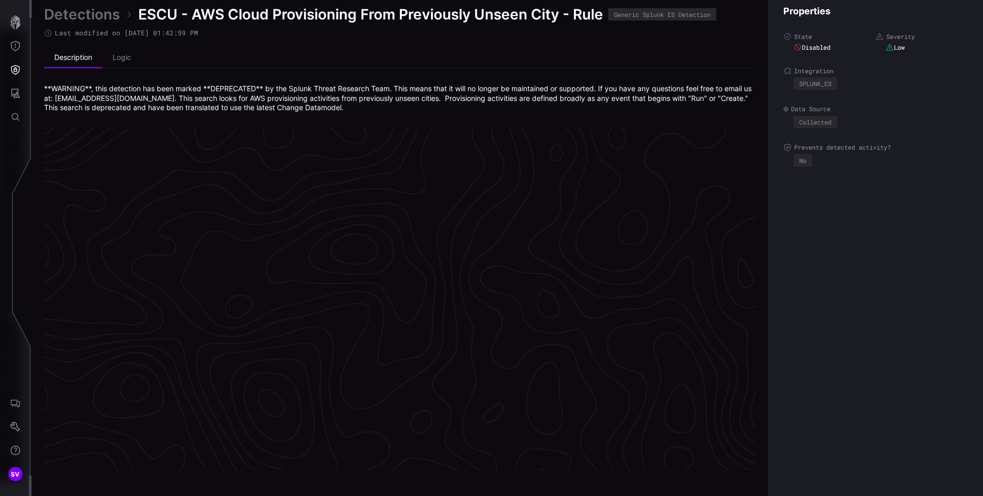
scroll to position [2137, 416]
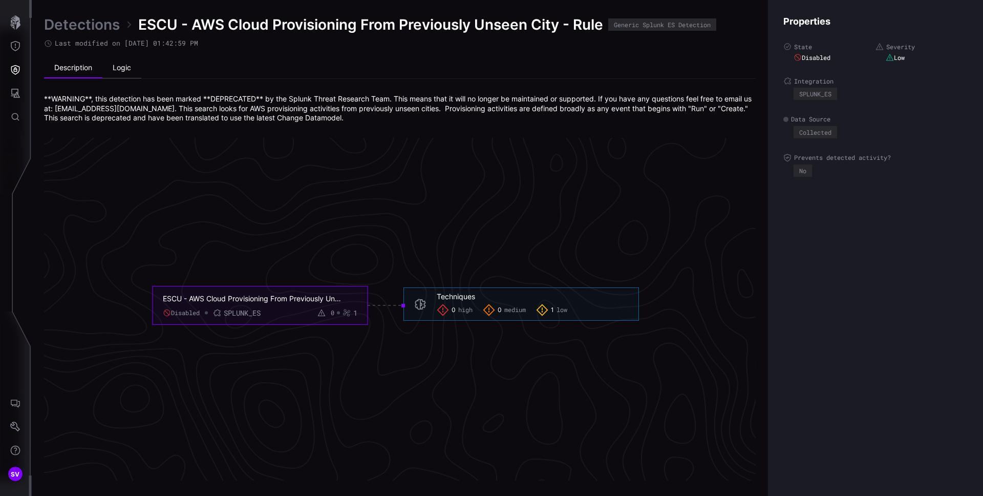
click at [106, 69] on li "Logic" at bounding box center [121, 68] width 39 height 20
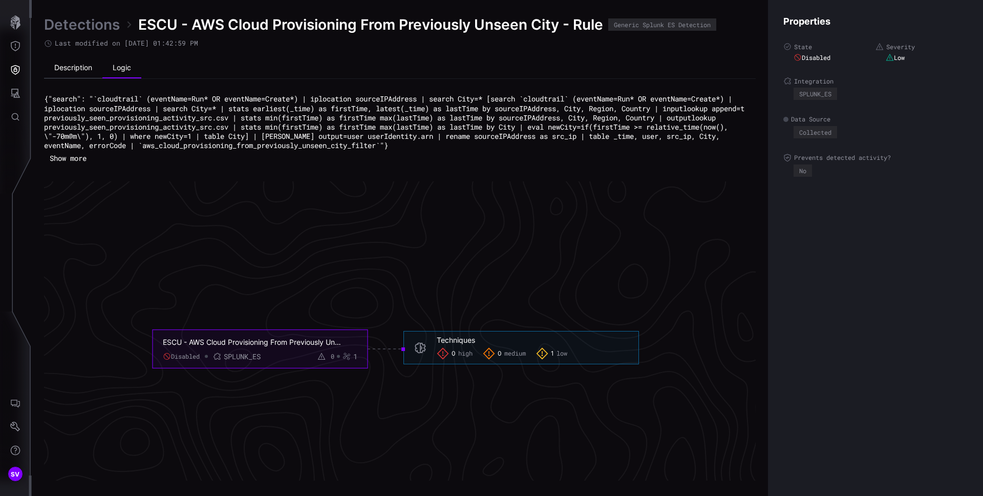
click at [79, 71] on li "Description" at bounding box center [73, 68] width 58 height 20
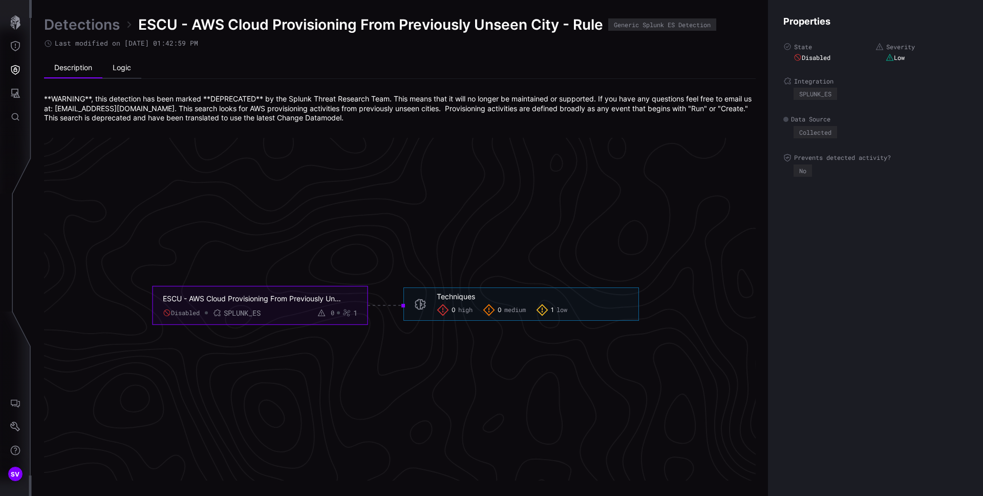
click at [109, 70] on li "Logic" at bounding box center [121, 68] width 39 height 20
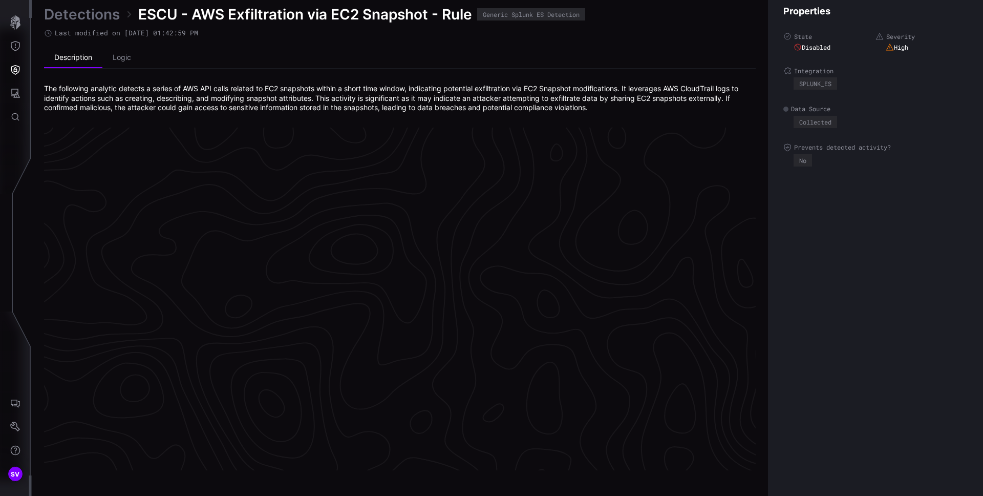
scroll to position [2137, 416]
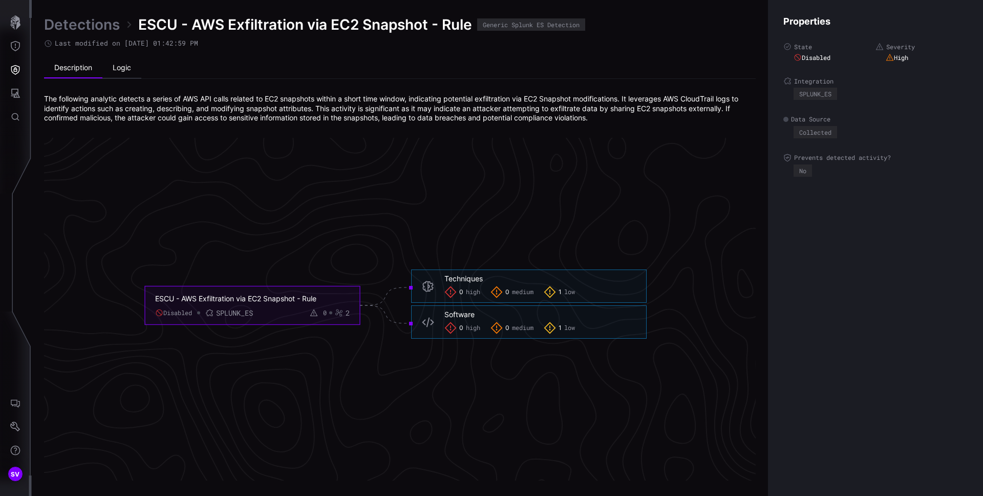
click at [133, 75] on li "Logic" at bounding box center [121, 68] width 39 height 20
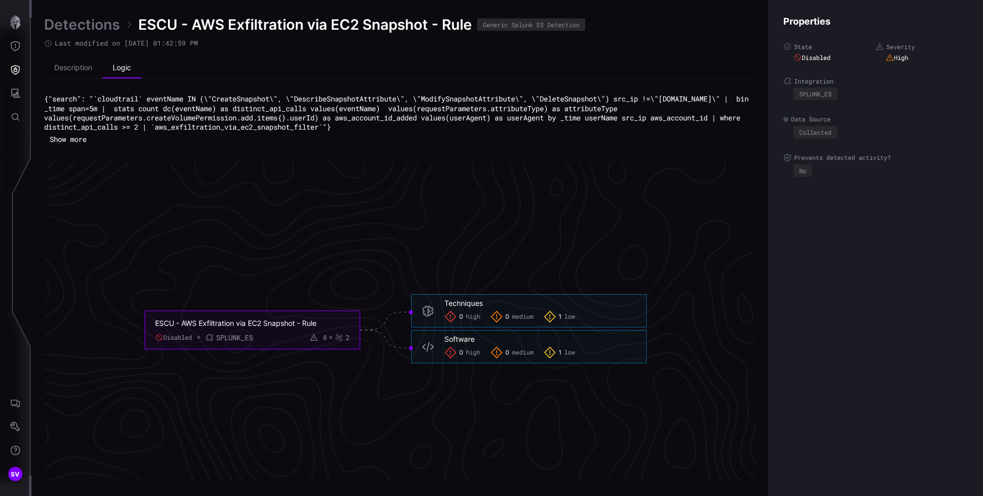
click at [640, 100] on code "{"search": "`cloudtrail` eventName IN (\"CreateSnapshot\", \"DescribeSnapshotAt…" at bounding box center [398, 113] width 709 height 38
drag, startPoint x: 159, startPoint y: 104, endPoint x: 167, endPoint y: 110, distance: 9.7
click at [160, 105] on code "{"search": "`cloudtrail` eventName IN (\"CreateSnapshot\", \"DescribeSnapshotAt…" at bounding box center [398, 113] width 709 height 38
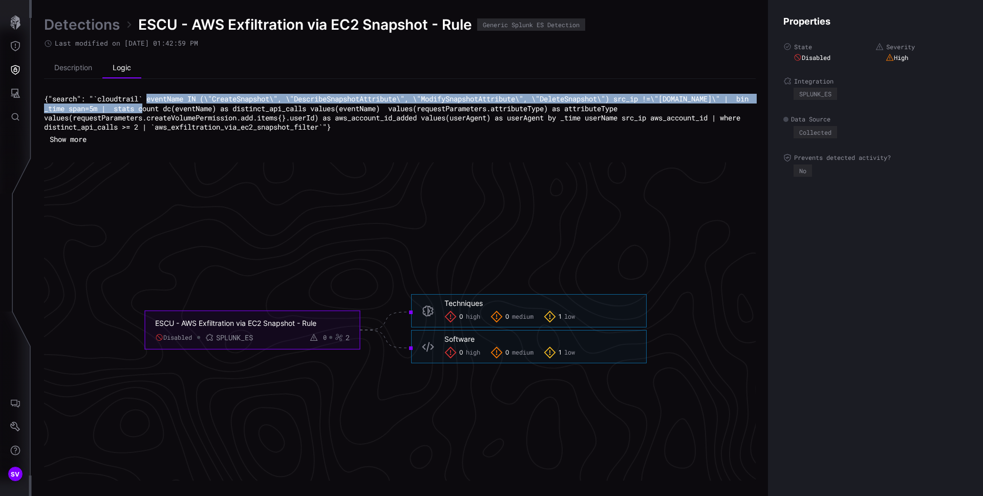
drag, startPoint x: 263, startPoint y: 109, endPoint x: 151, endPoint y: 98, distance: 112.2
click at [151, 98] on code "{"search": "`cloudtrail` eventName IN (\"CreateSnapshot\", \"DescribeSnapshotAt…" at bounding box center [398, 113] width 709 height 38
copy code "eventName IN (\"CreateSnapshot\", \"DescribeSnapshotAttribute\", \"ModifySnapsh…"
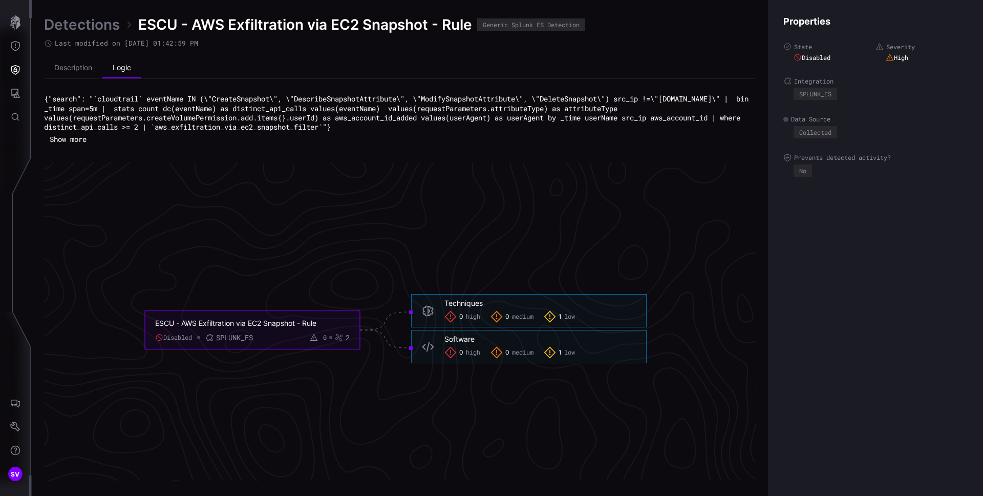
click at [563, 115] on code "{"search": "`cloudtrail` eventName IN (\"CreateSnapshot\", \"DescribeSnapshotAt…" at bounding box center [398, 113] width 709 height 38
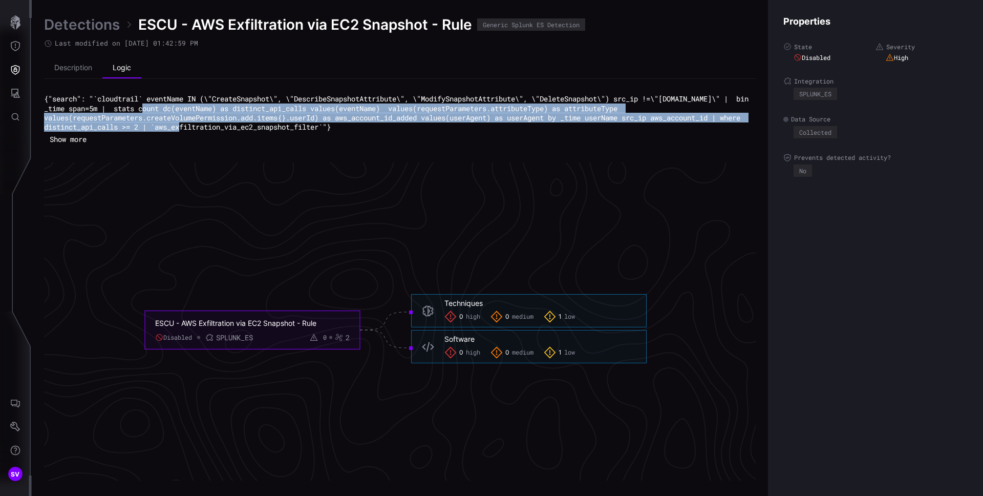
drag, startPoint x: 242, startPoint y: 129, endPoint x: 263, endPoint y: 111, distance: 27.7
click at [263, 111] on code "{"search": "`cloudtrail` eventName IN (\"CreateSnapshot\", \"DescribeSnapshotAt…" at bounding box center [398, 113] width 709 height 38
copy code "| stats count dc(eventName) as distinct_api_calls values(eventName) values(requ…"
